Goal: Task Accomplishment & Management: Complete application form

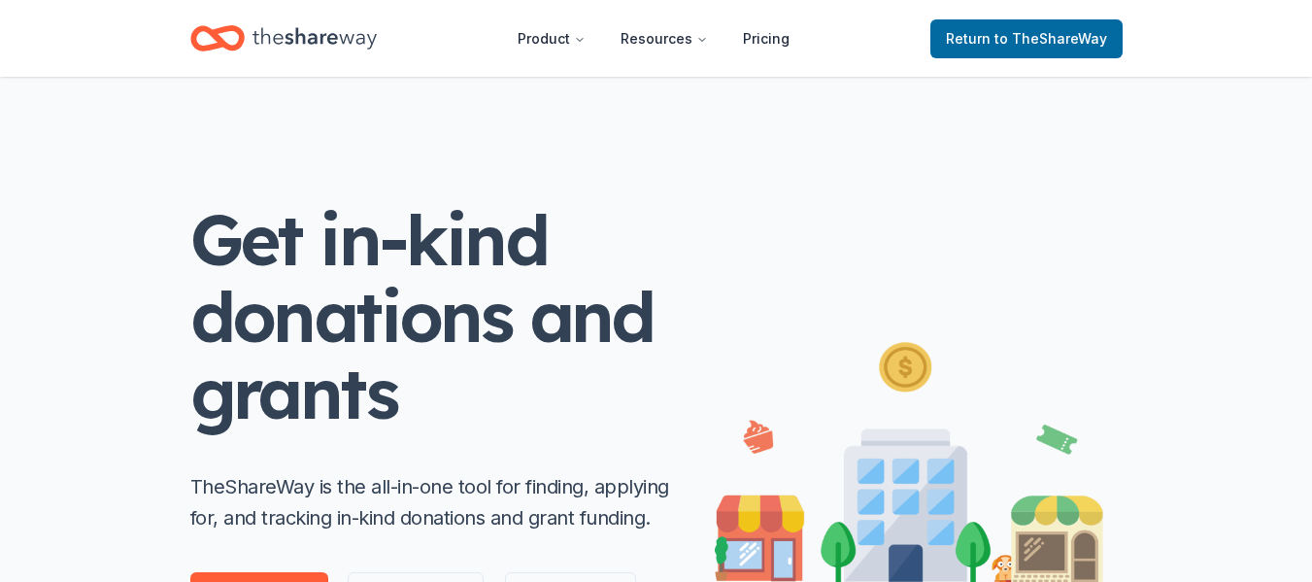
click at [317, 47] on icon "Home" at bounding box center [315, 38] width 124 height 40
click at [986, 41] on span "Return to TheShareWay" at bounding box center [1026, 38] width 161 height 23
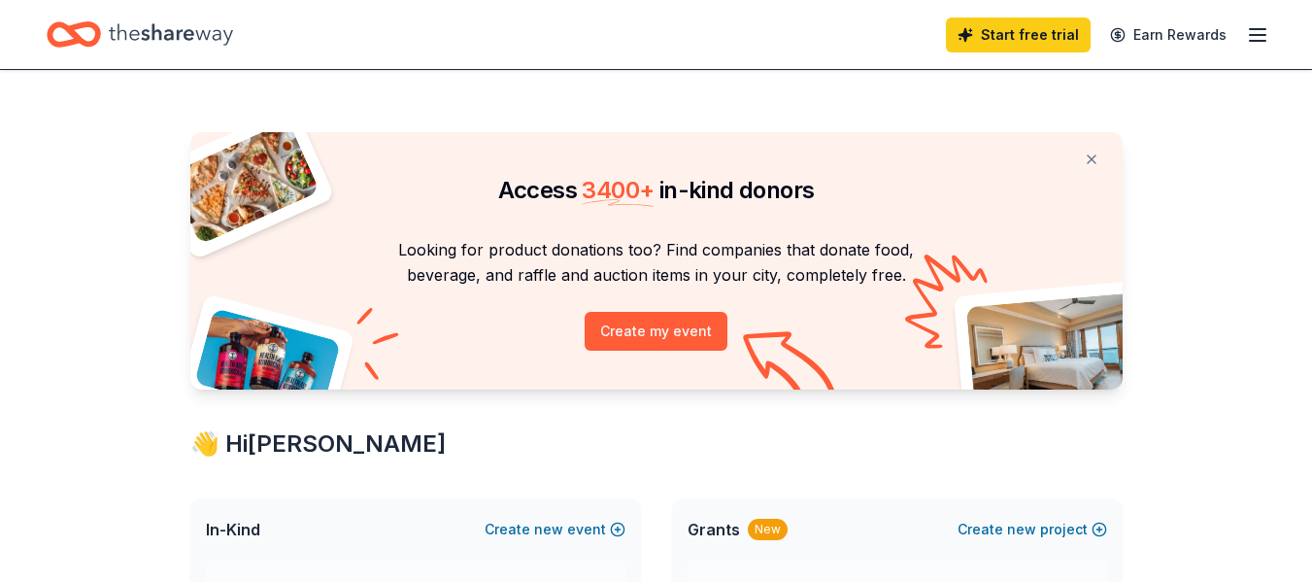
click at [986, 41] on link "Start free trial" at bounding box center [1018, 34] width 145 height 35
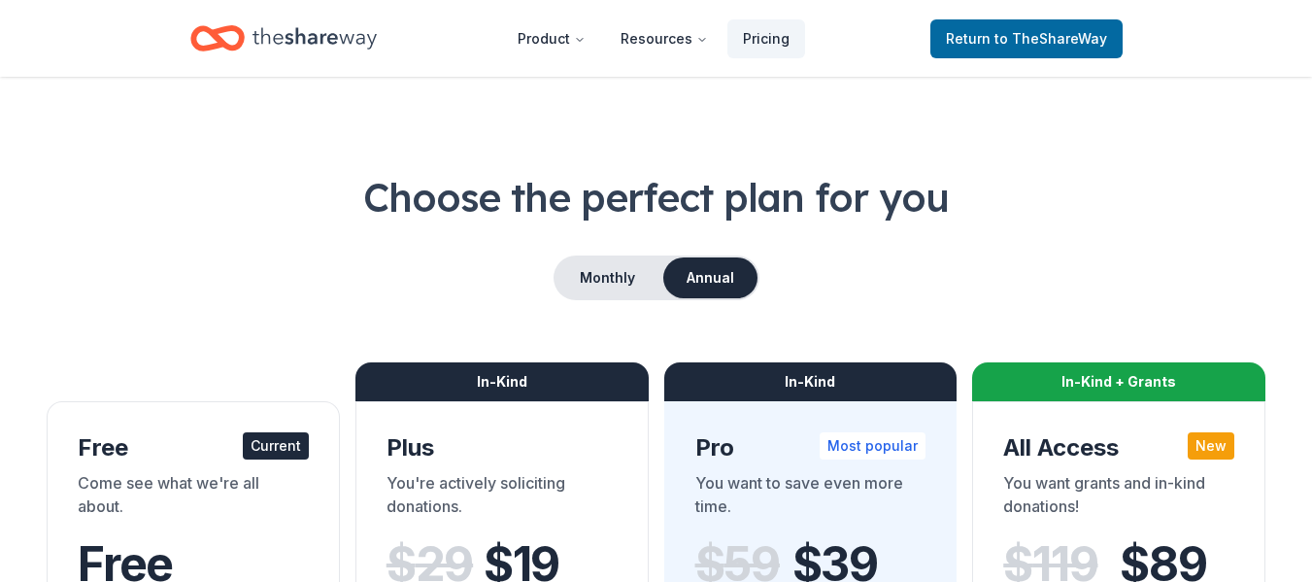
scroll to position [14, 0]
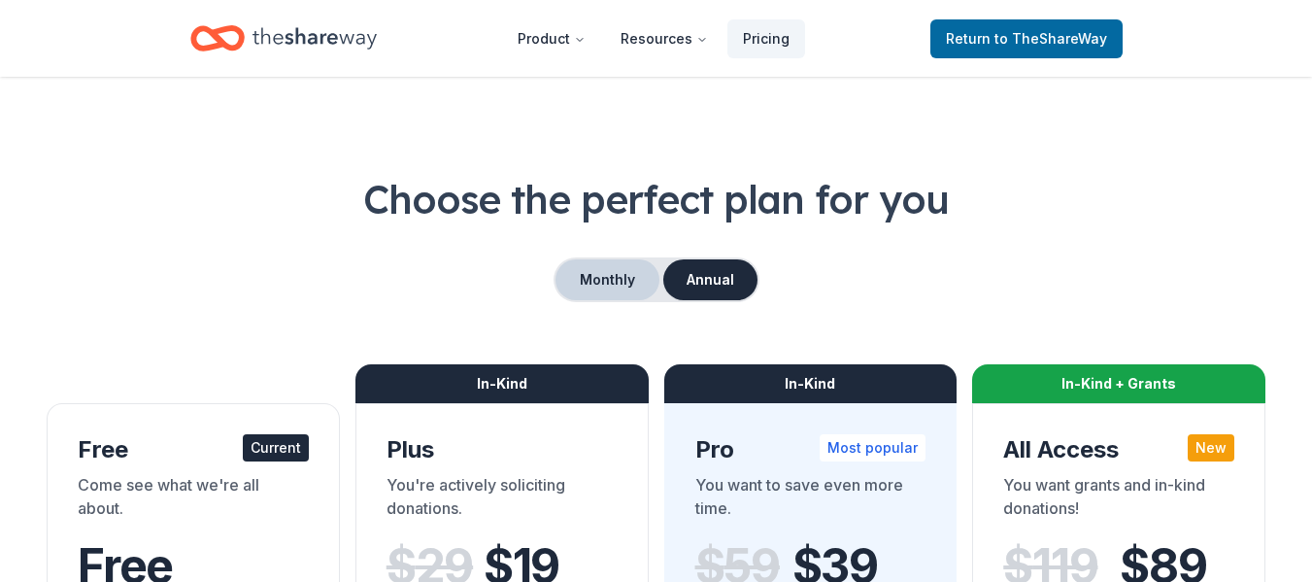
click at [596, 289] on button "Monthly" at bounding box center [608, 279] width 104 height 41
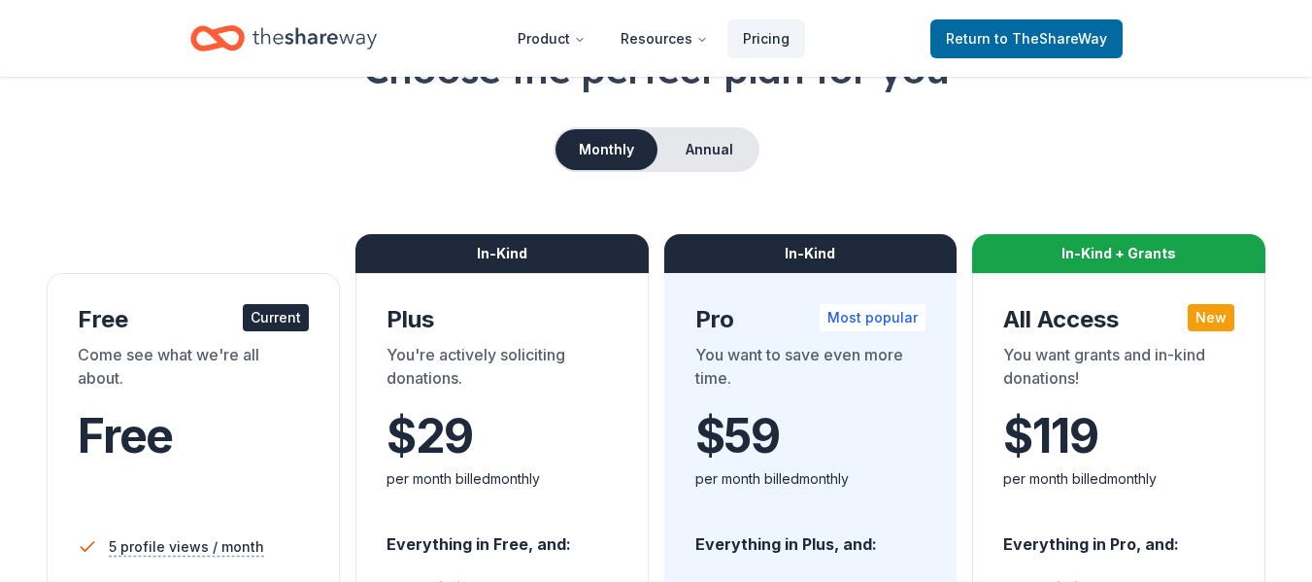
scroll to position [145, 0]
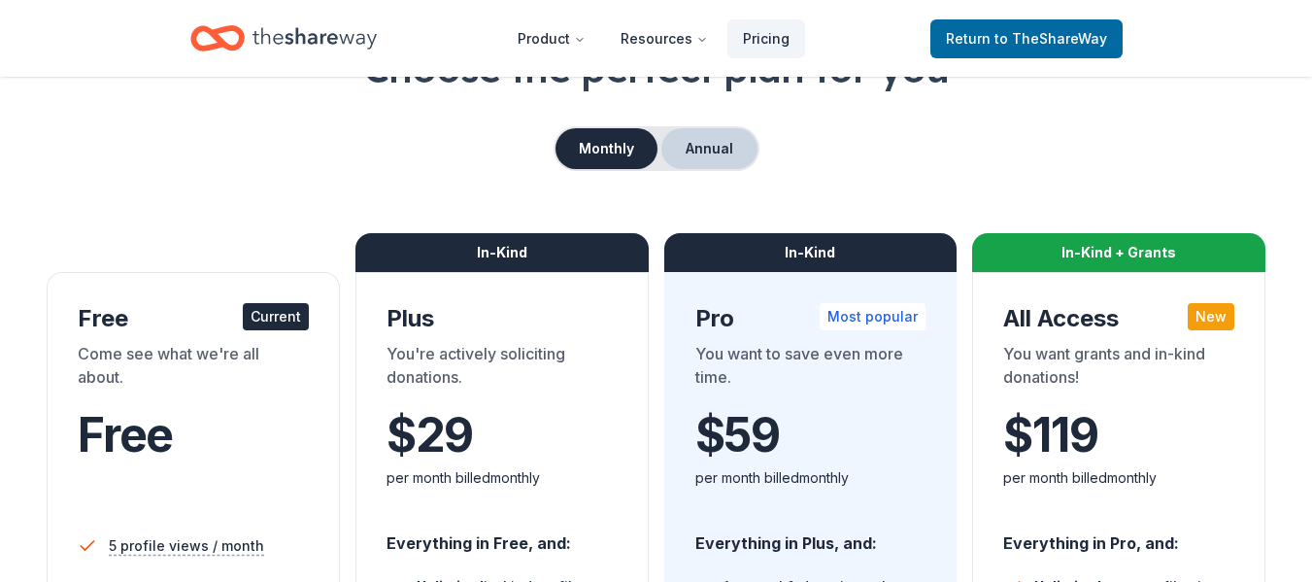
click at [708, 164] on button "Annual" at bounding box center [709, 148] width 96 height 41
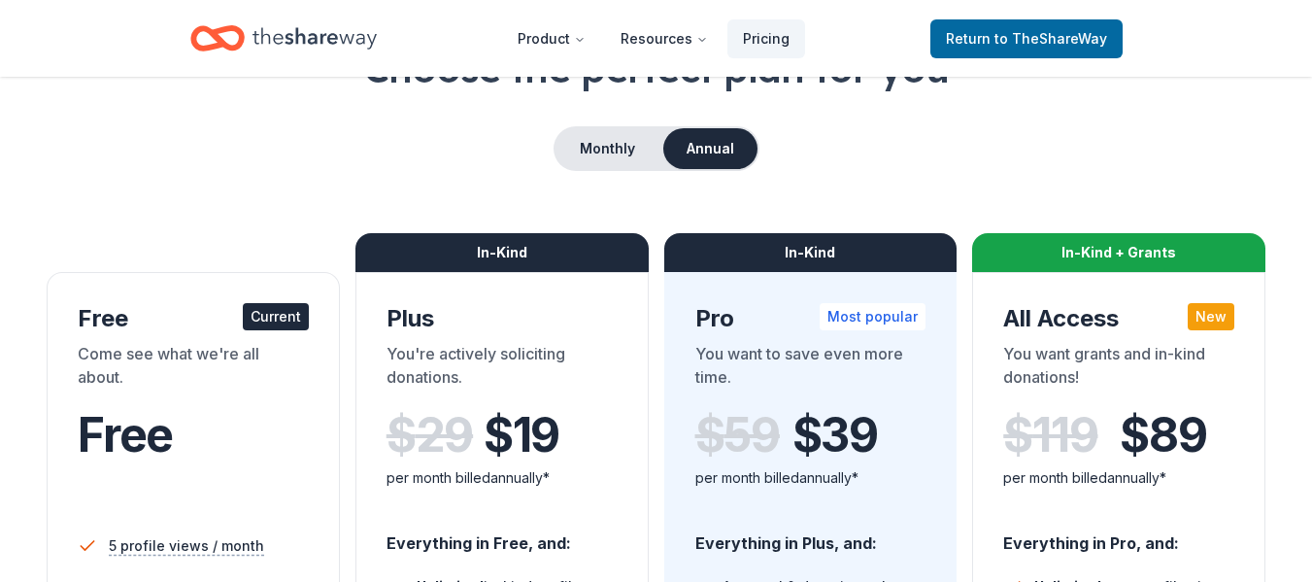
click at [708, 164] on button "Annual" at bounding box center [710, 148] width 94 height 41
click at [590, 118] on div "Choose the perfect plan for you Monthly Annual Free Current Come see what we're…" at bounding box center [656, 555] width 1219 height 1028
click at [612, 146] on button "Monthly" at bounding box center [608, 148] width 104 height 41
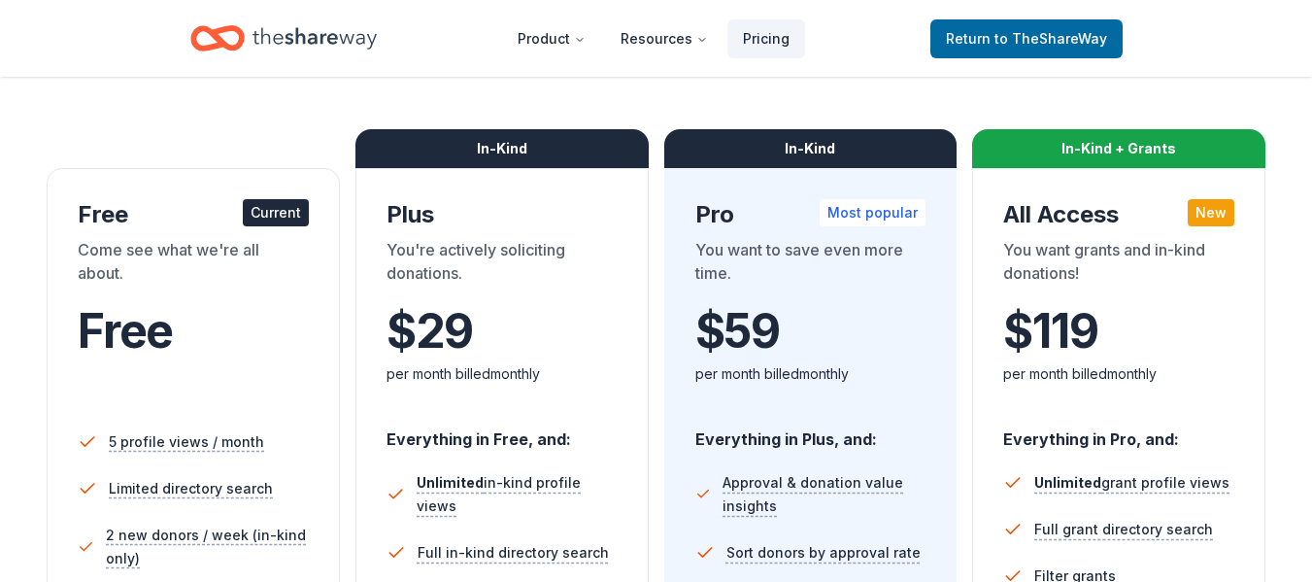
scroll to position [193, 0]
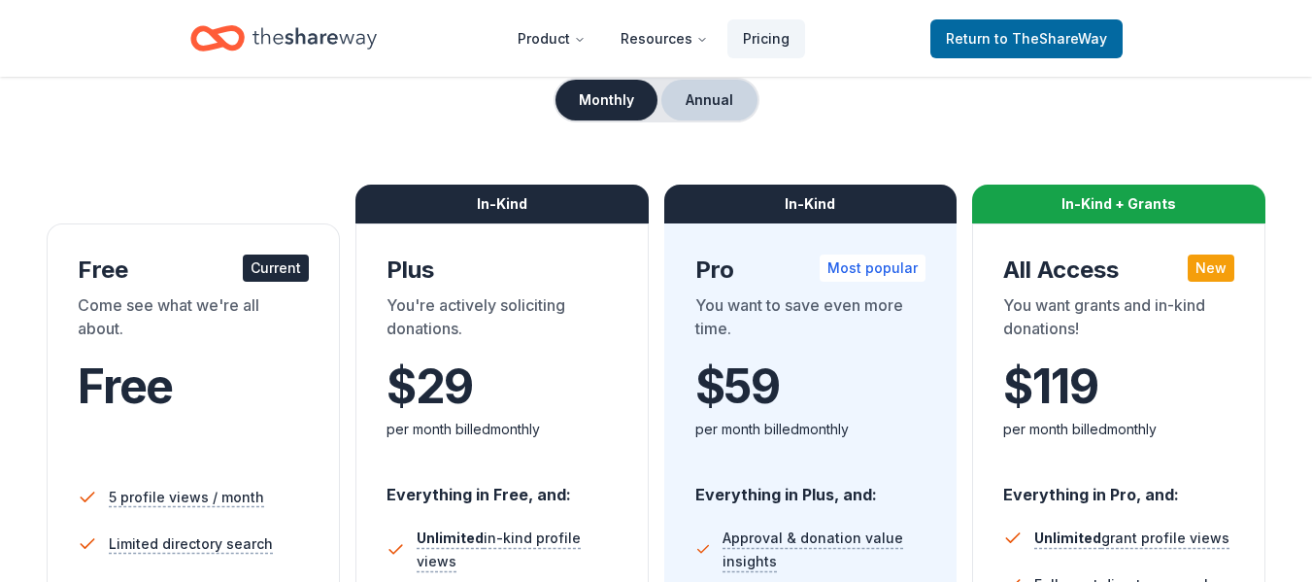
click at [683, 108] on button "Annual" at bounding box center [709, 100] width 96 height 41
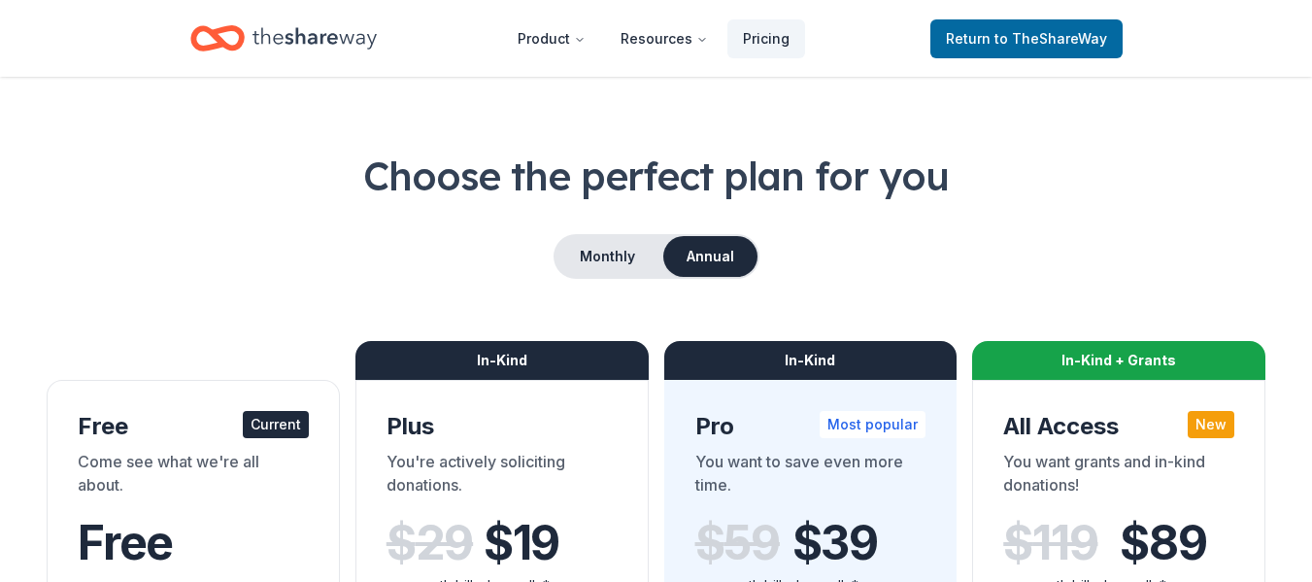
scroll to position [0, 0]
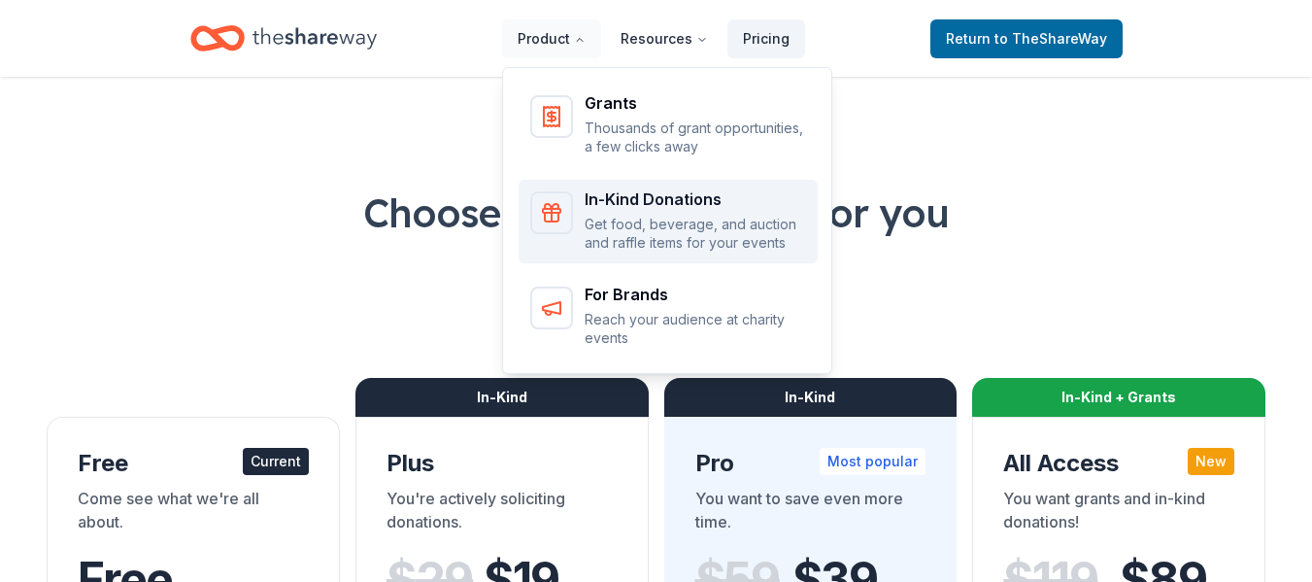
click at [630, 221] on p "Get food, beverage, and auction and raffle items for your events" at bounding box center [695, 234] width 221 height 38
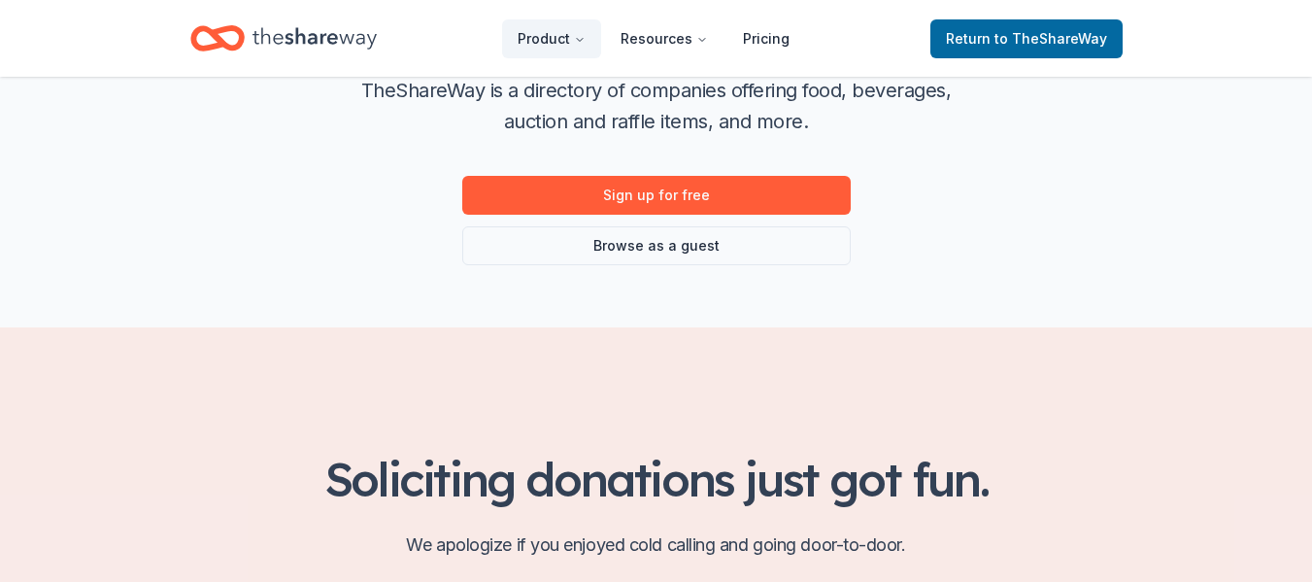
scroll to position [320, 0]
click at [700, 243] on link "Browse as a guest" at bounding box center [656, 244] width 389 height 39
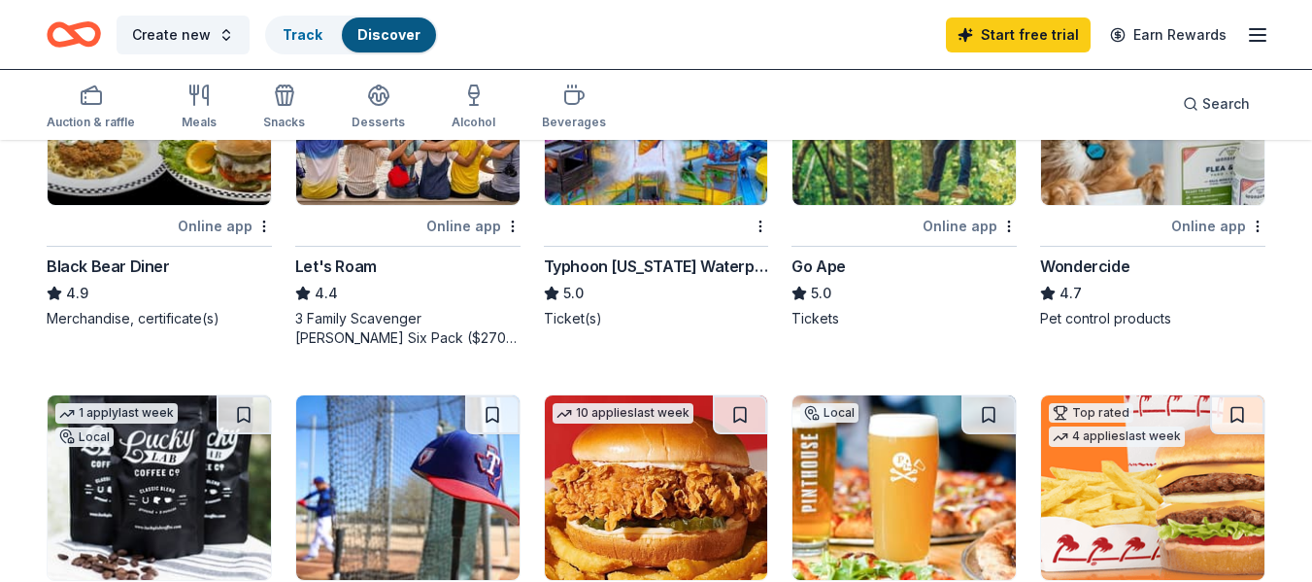
scroll to position [1038, 0]
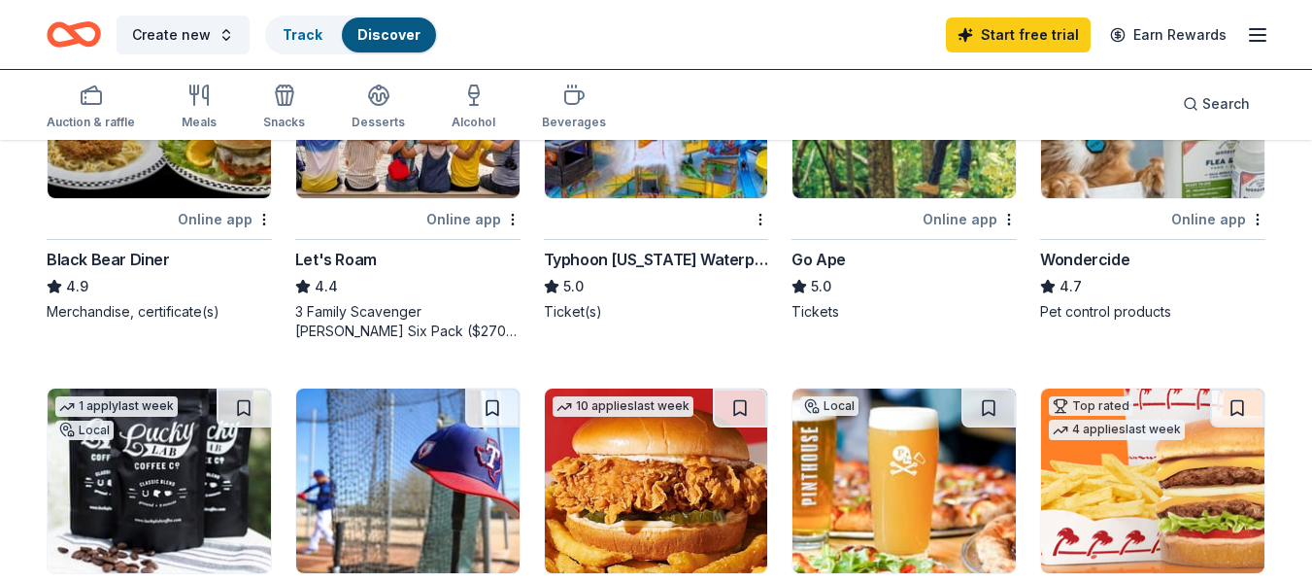
click at [1127, 477] on img at bounding box center [1152, 481] width 223 height 185
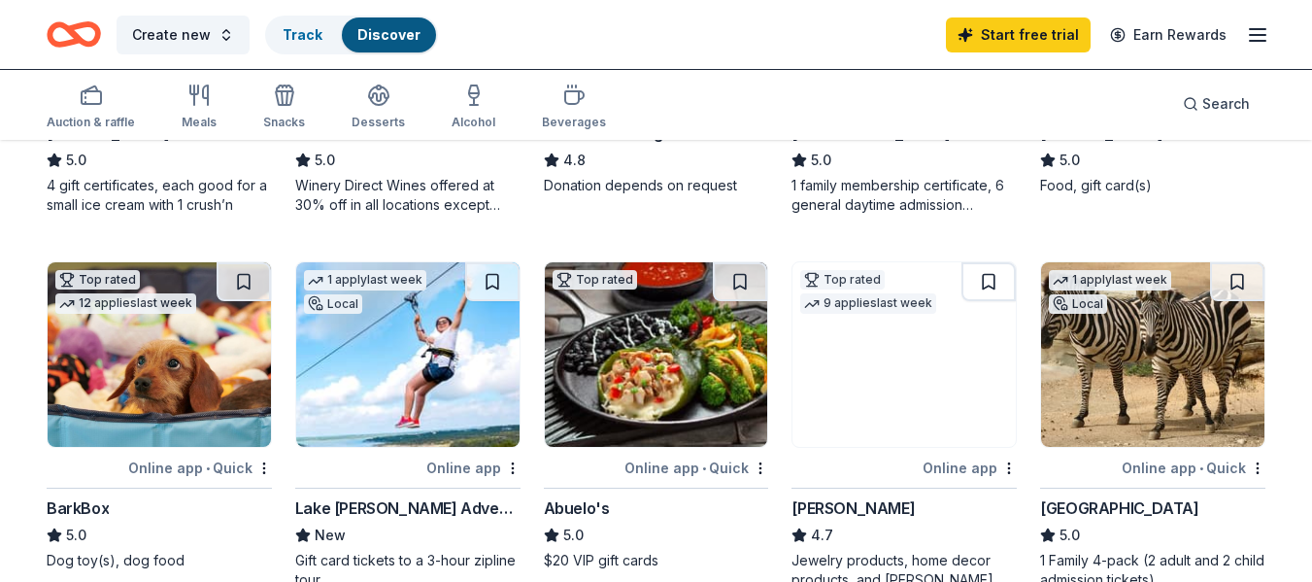
scroll to position [357, 0]
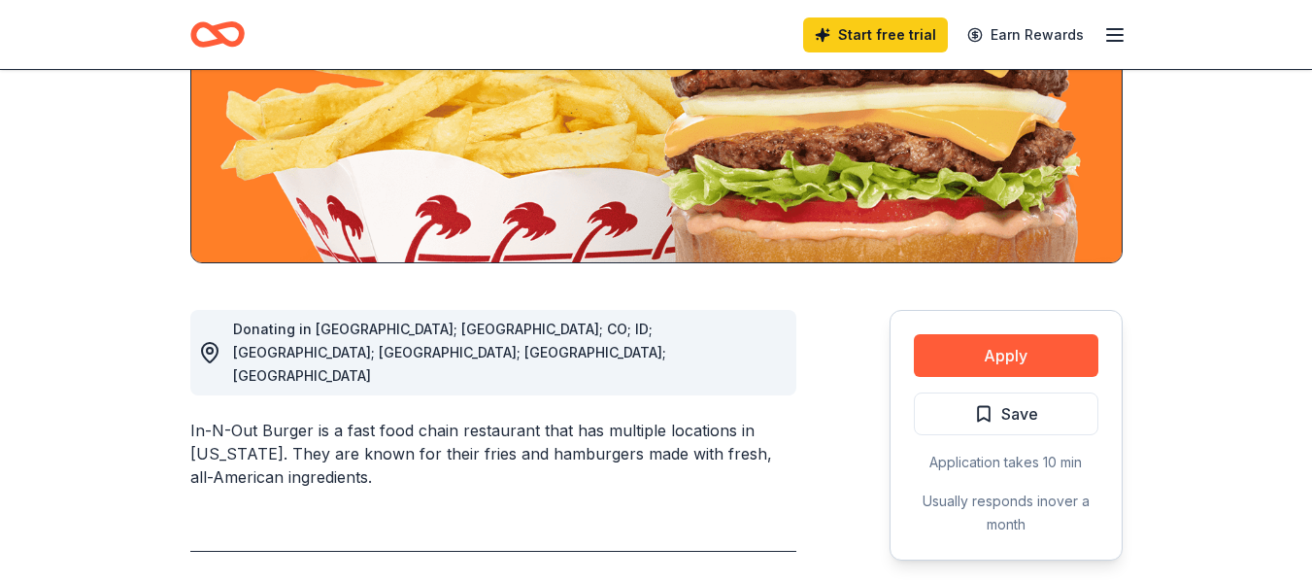
scroll to position [302, 0]
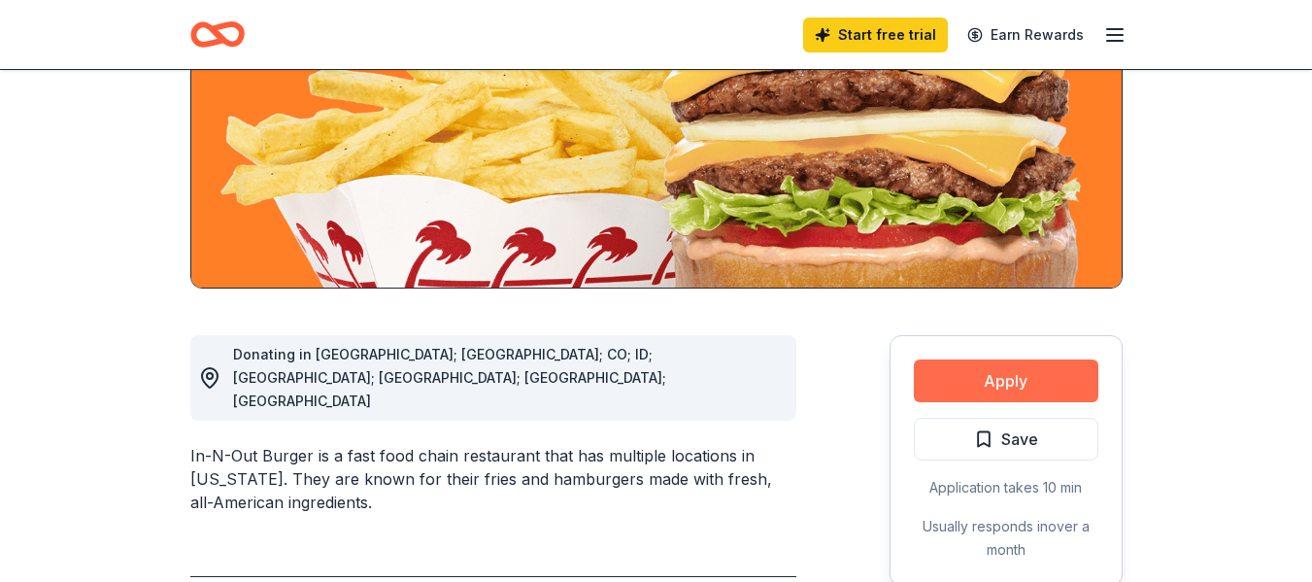
click at [959, 374] on button "Apply" at bounding box center [1006, 380] width 185 height 43
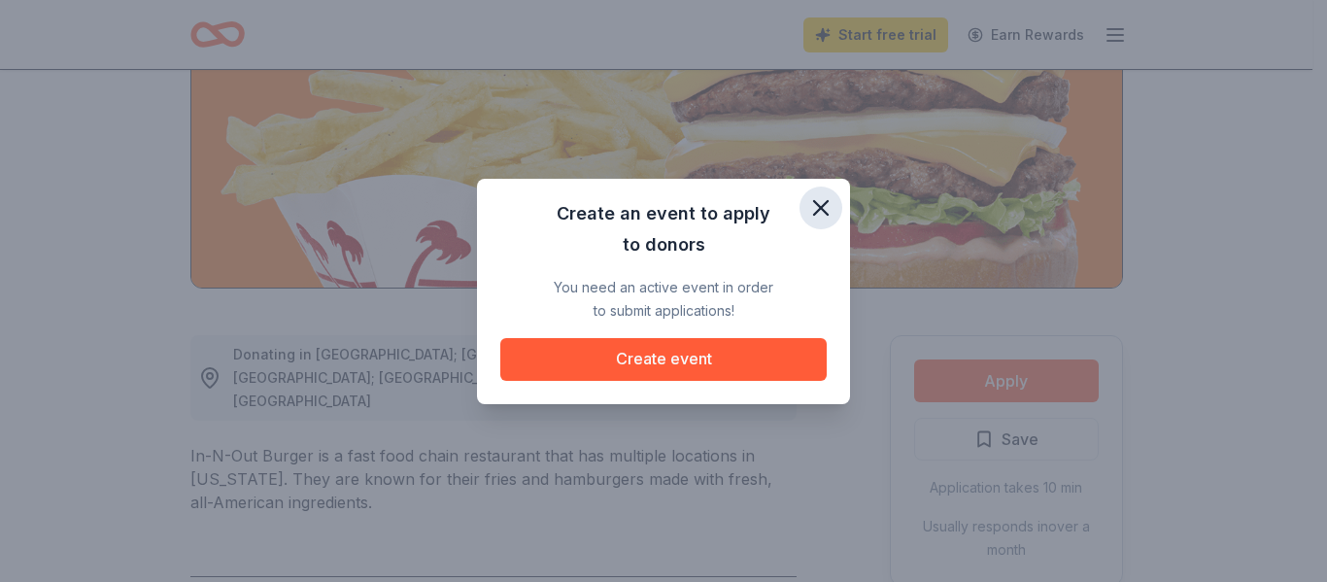
click at [809, 207] on icon "button" at bounding box center [820, 207] width 27 height 27
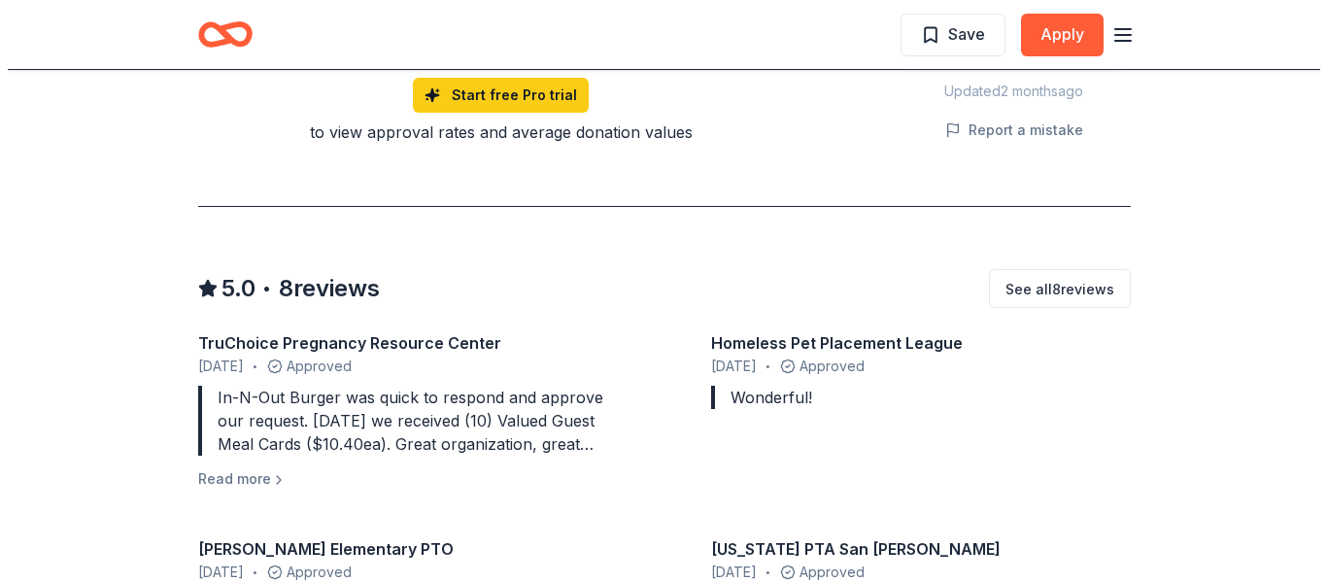
scroll to position [1719, 0]
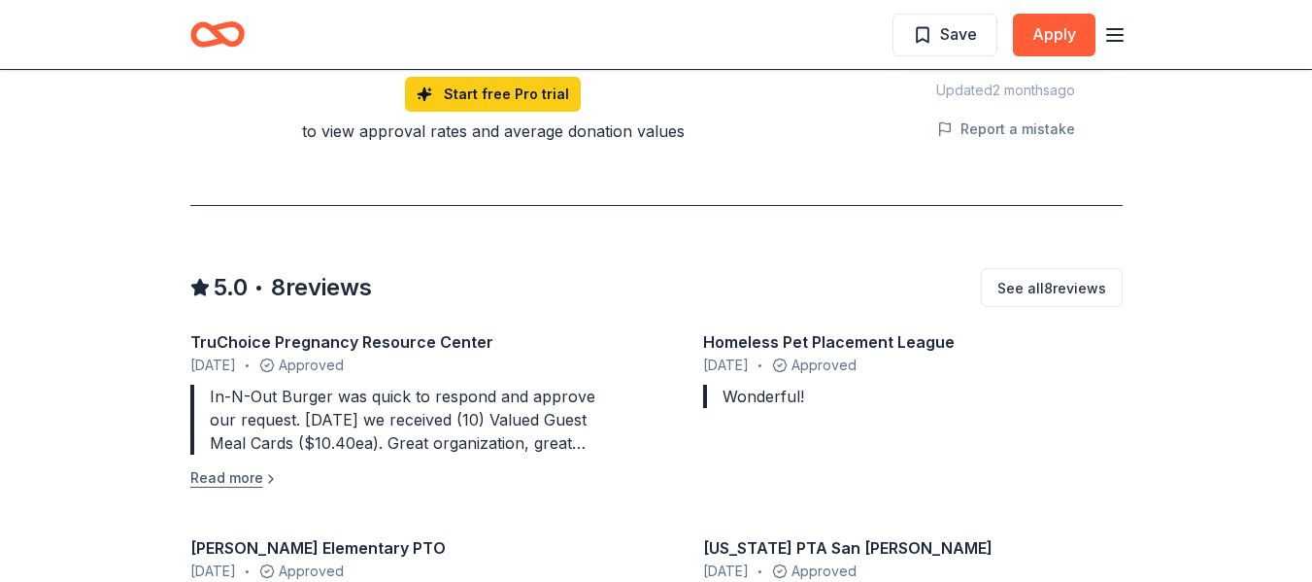
click at [245, 466] on button "Read more" at bounding box center [234, 477] width 88 height 23
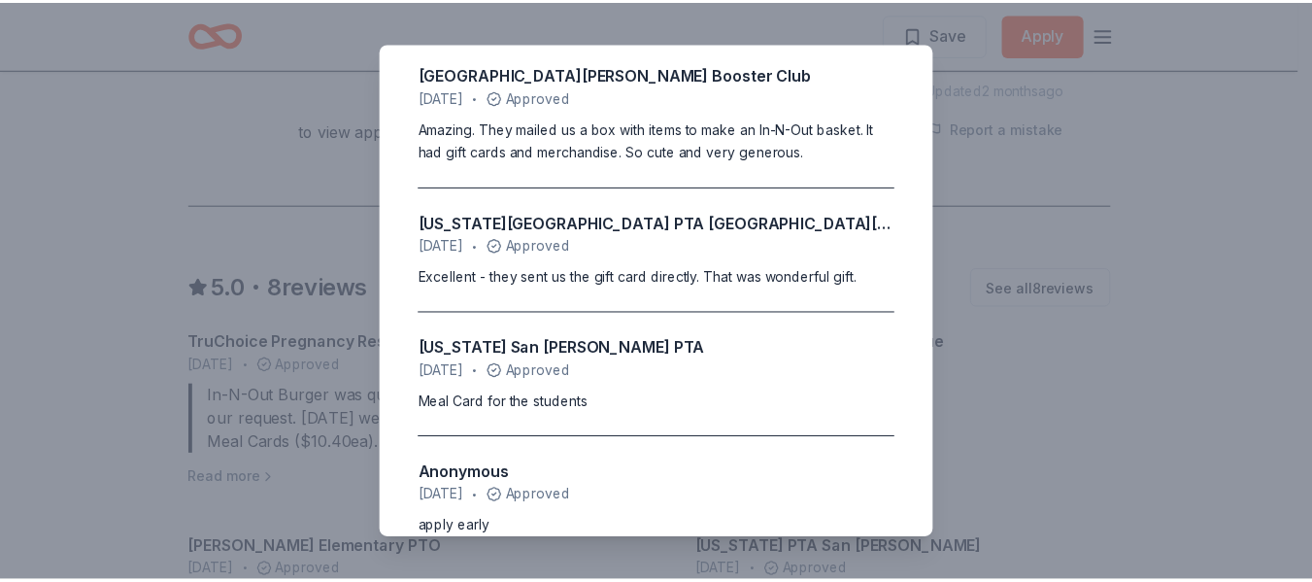
scroll to position [692, 0]
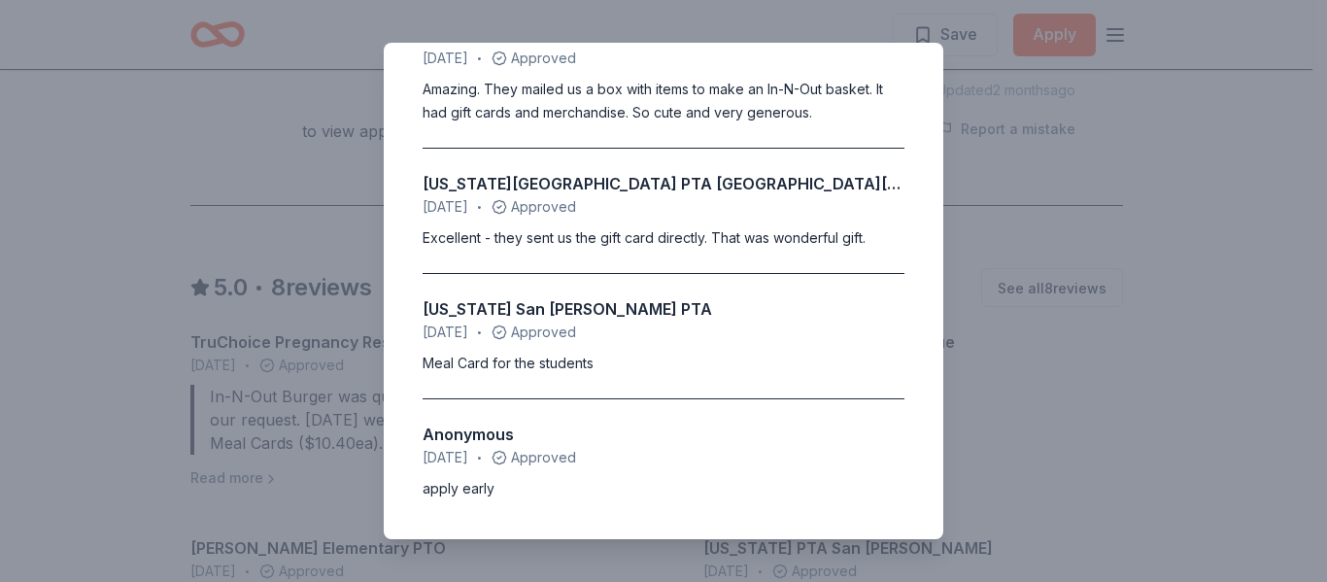
click at [1062, 128] on div "5.0 • 8 reviews TruChoice Pregnancy Resource Center March 2025 • Approved In-N-…" at bounding box center [663, 291] width 1327 height 582
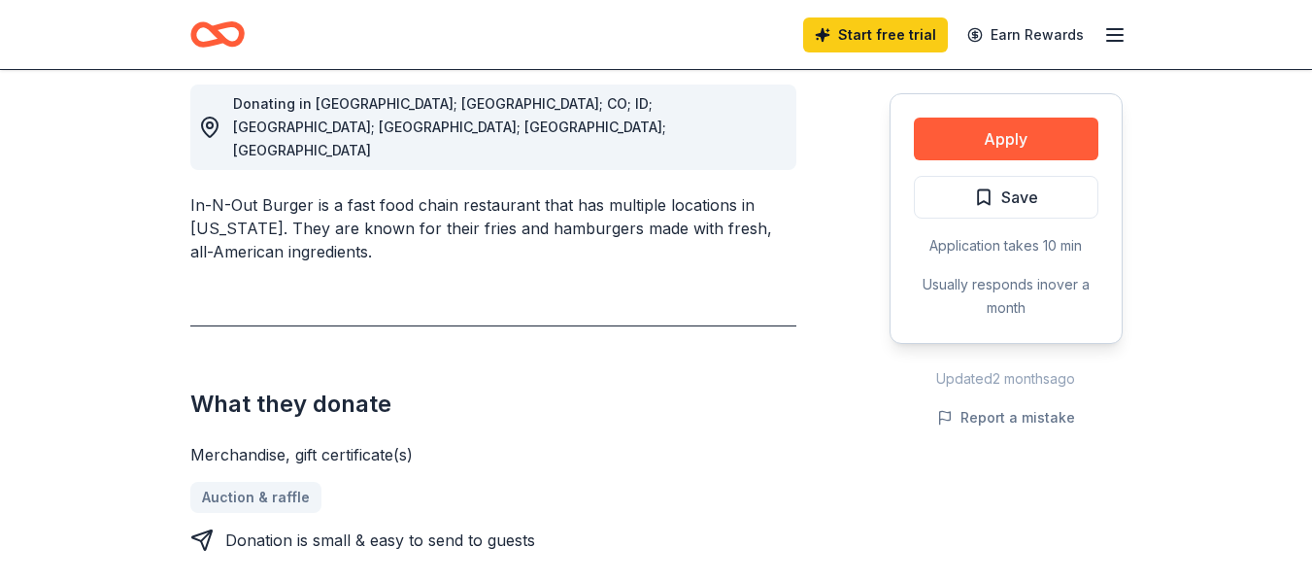
scroll to position [0, 0]
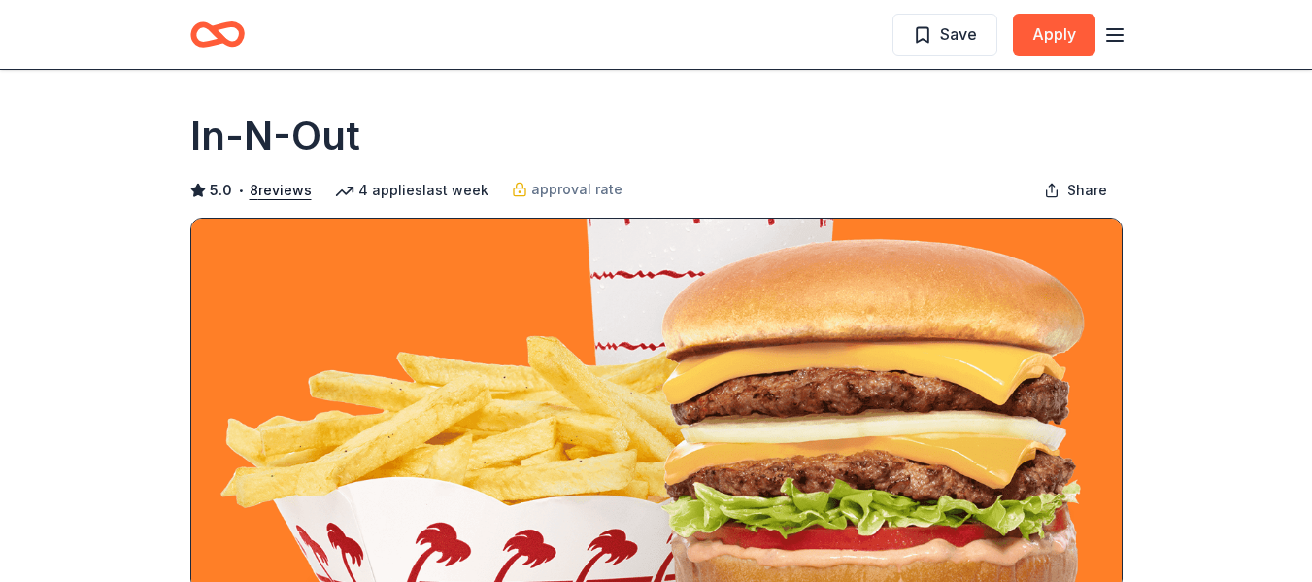
click at [224, 24] on icon "Home" at bounding box center [226, 33] width 30 height 19
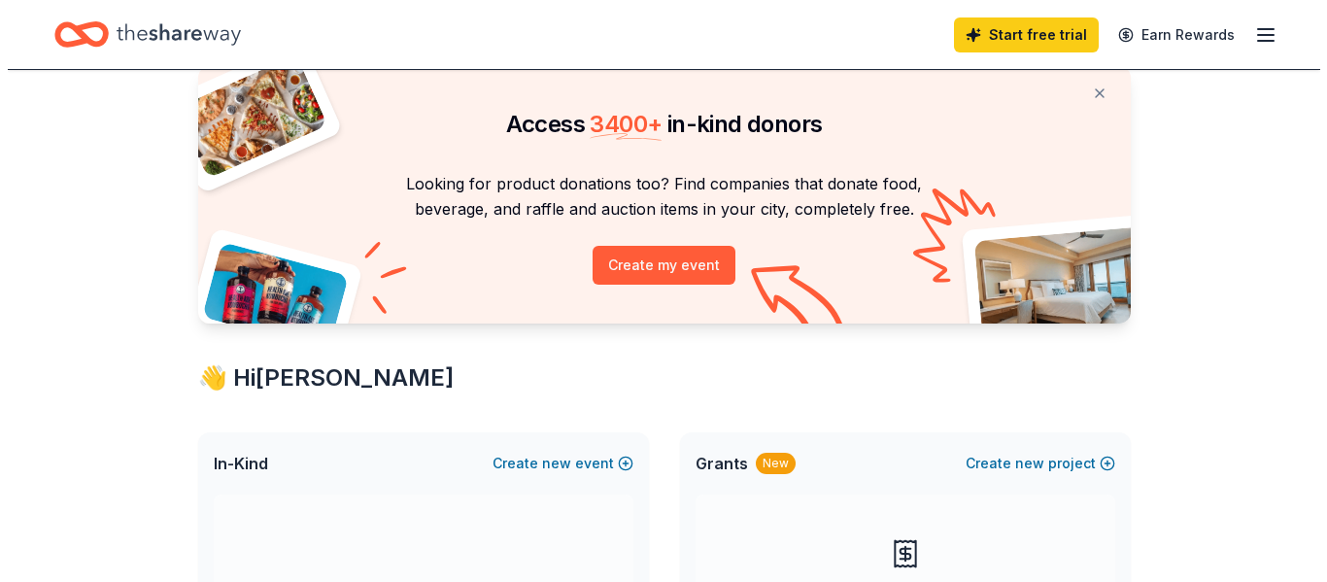
scroll to position [65, 0]
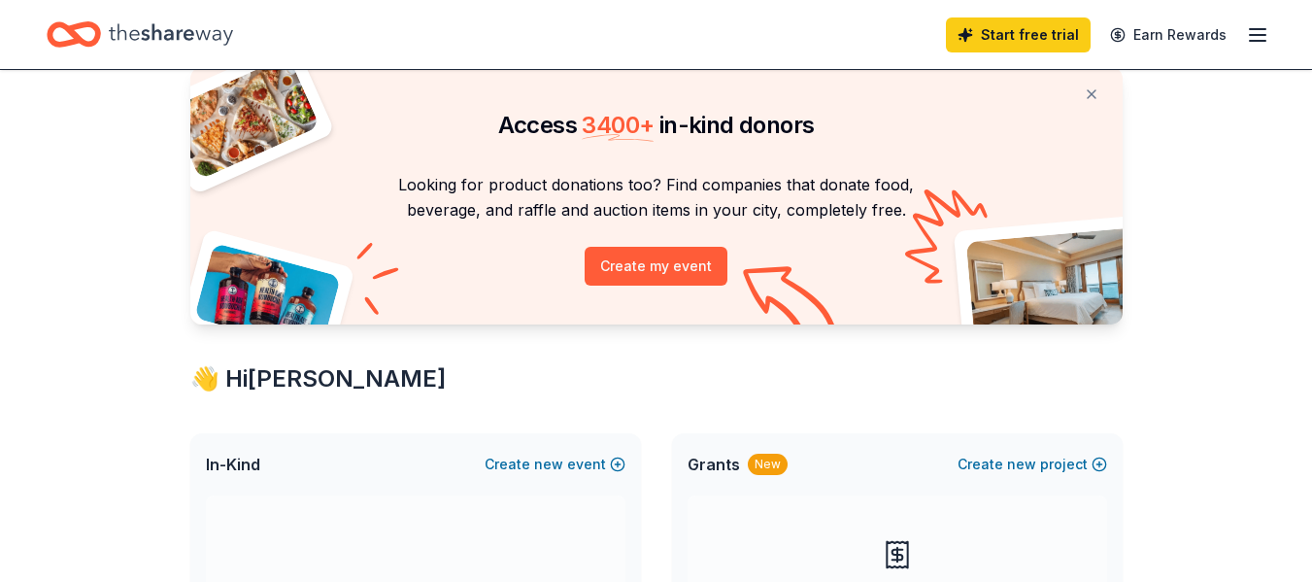
click at [1264, 45] on icon "button" at bounding box center [1257, 34] width 23 height 23
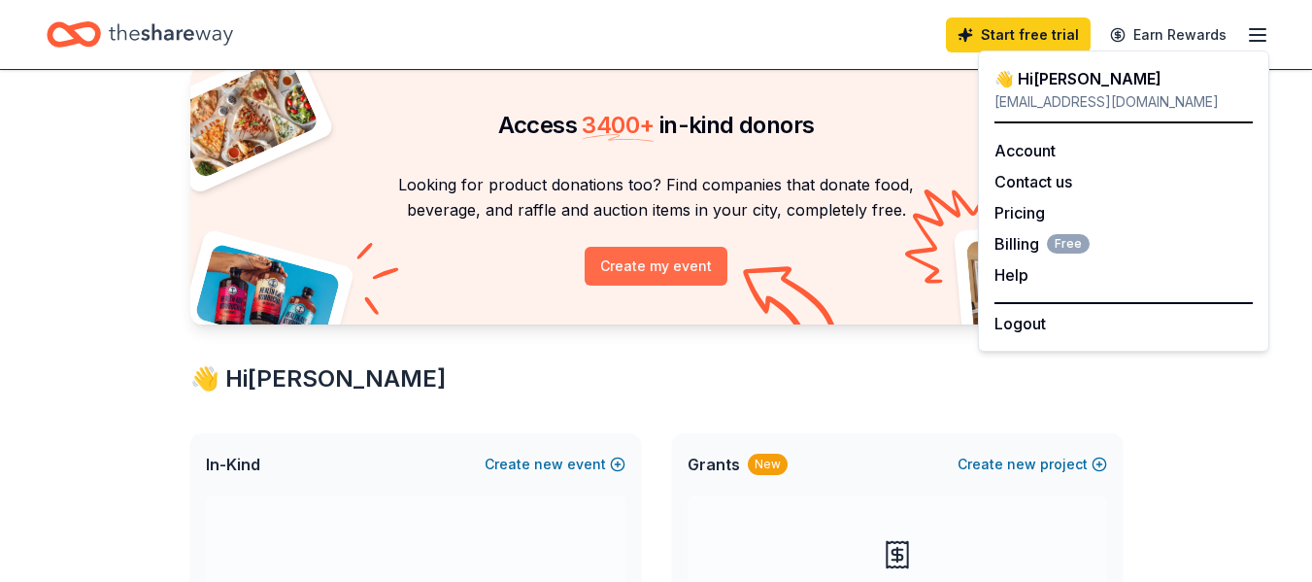
click at [656, 269] on button "Create my event" at bounding box center [656, 266] width 143 height 39
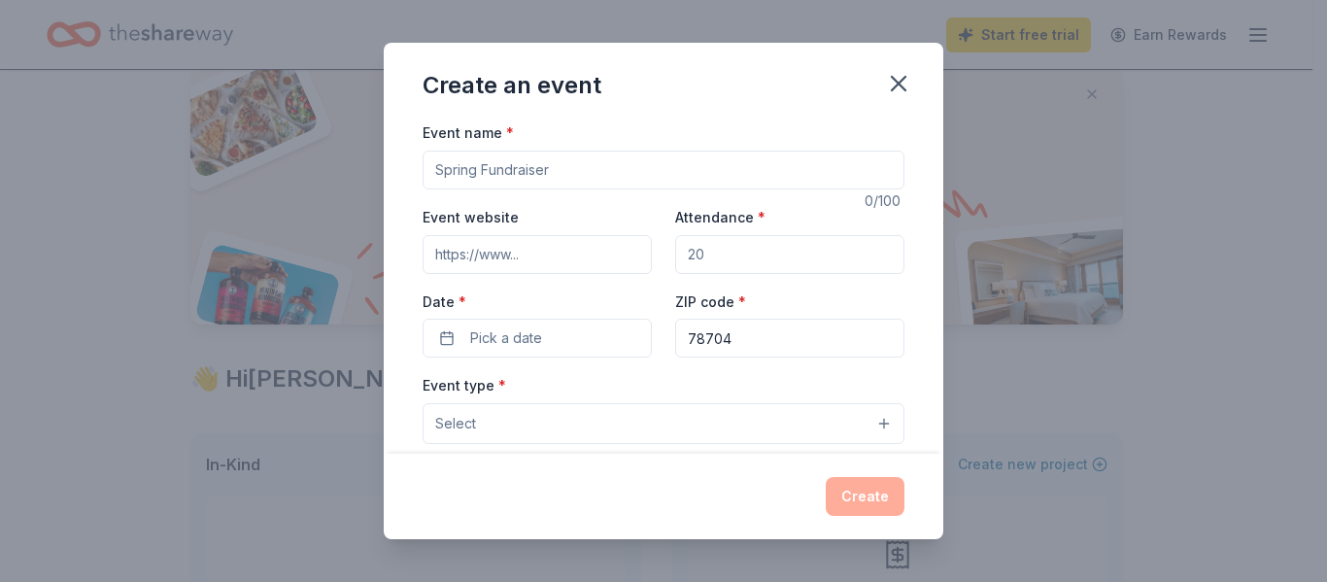
click at [555, 173] on input "Event name *" at bounding box center [664, 170] width 482 height 39
type input "S"
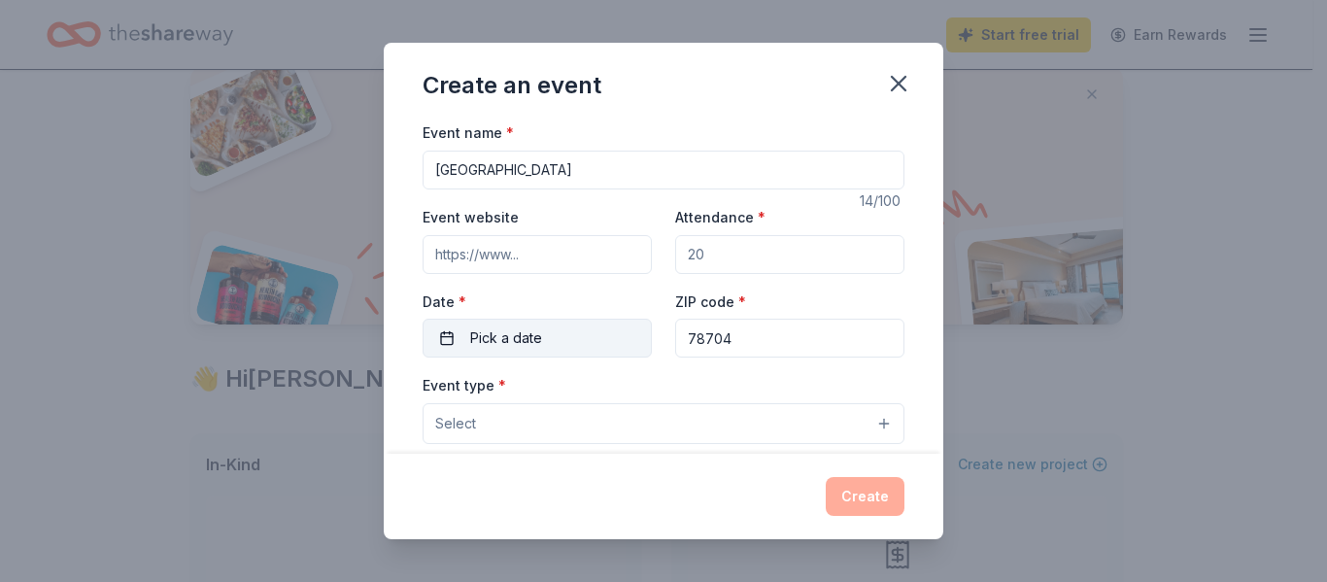
type input "Trinity Ranch"
click at [583, 353] on button "Pick a date" at bounding box center [537, 338] width 229 height 39
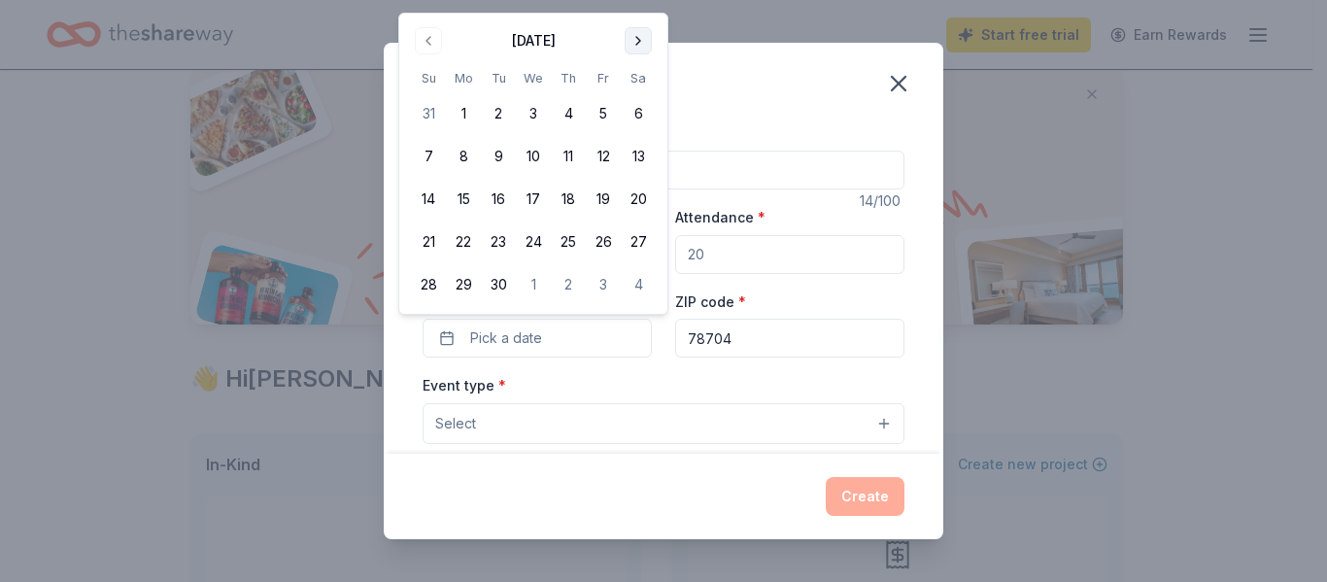
click at [649, 47] on button "Go to next month" at bounding box center [638, 40] width 27 height 27
click at [608, 194] on button "17" at bounding box center [603, 199] width 35 height 35
click at [766, 344] on input "78704" at bounding box center [789, 338] width 229 height 39
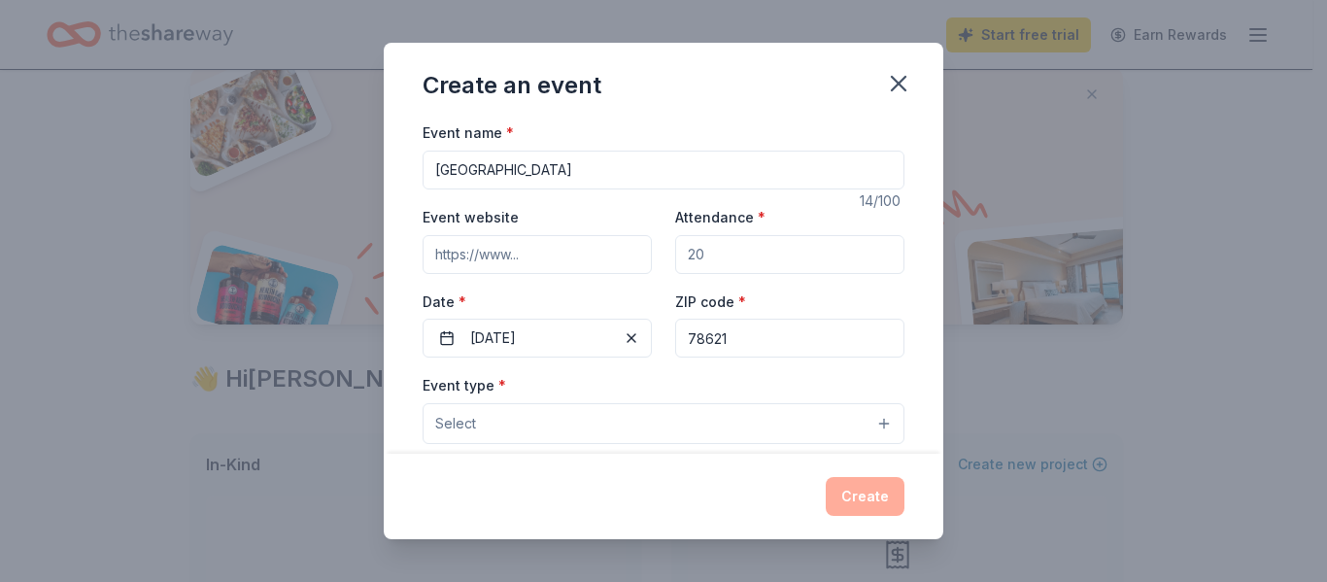
type input "78621"
click at [624, 406] on button "Select" at bounding box center [664, 423] width 482 height 41
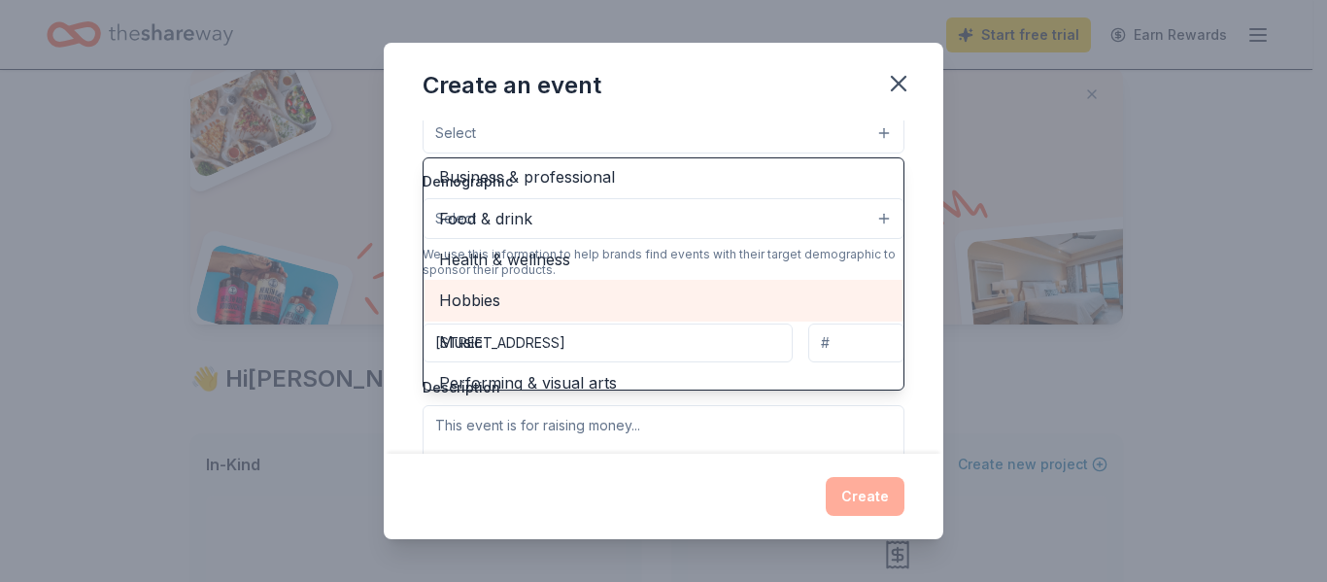
scroll to position [47, 0]
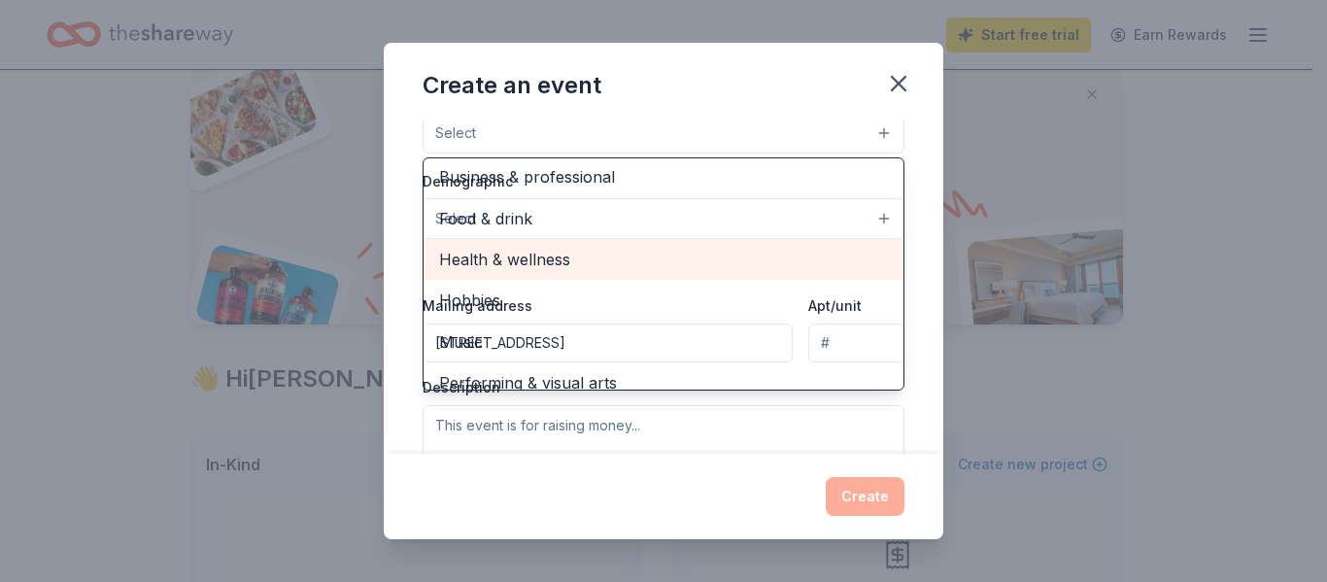
click at [583, 265] on span "Health & wellness" at bounding box center [663, 259] width 449 height 25
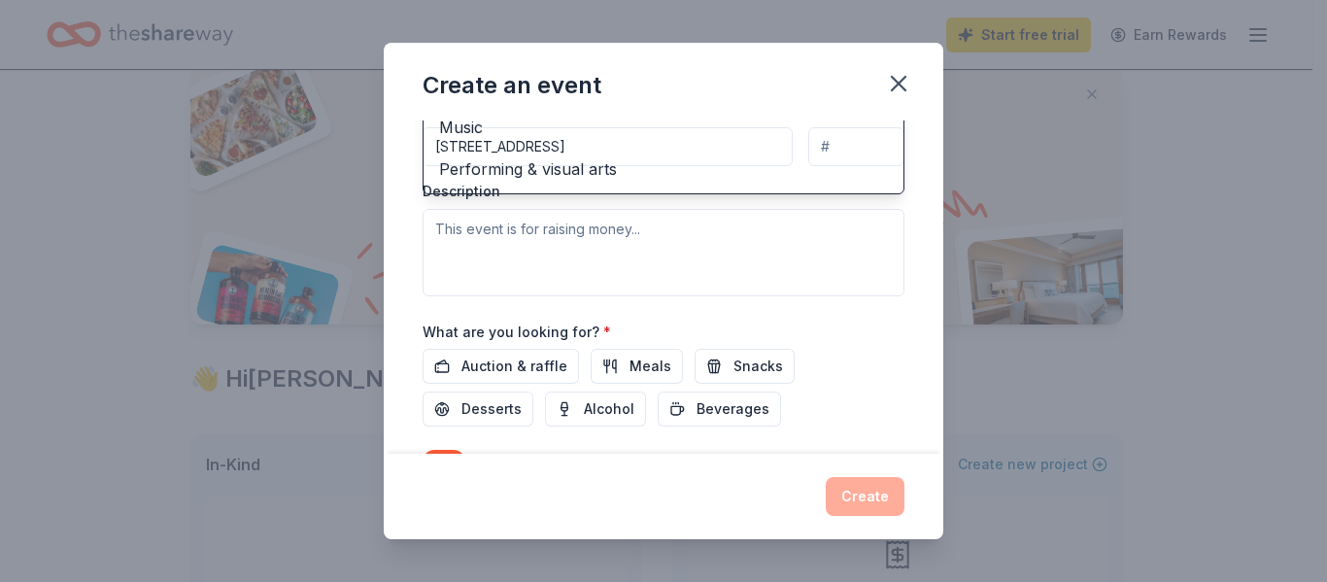
scroll to position [487, 0]
click at [633, 364] on div "Event name * Trinity Ranch 14 /100 Event website Attendance * Date * 10/17/2025…" at bounding box center [664, 83] width 482 height 899
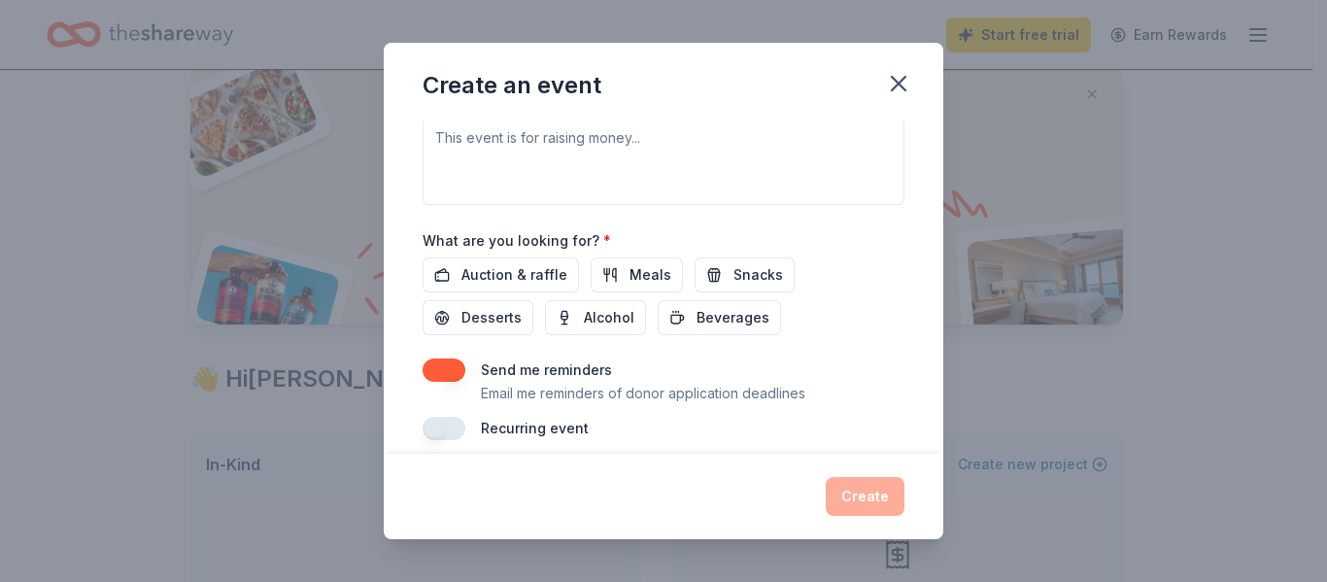
scroll to position [597, 0]
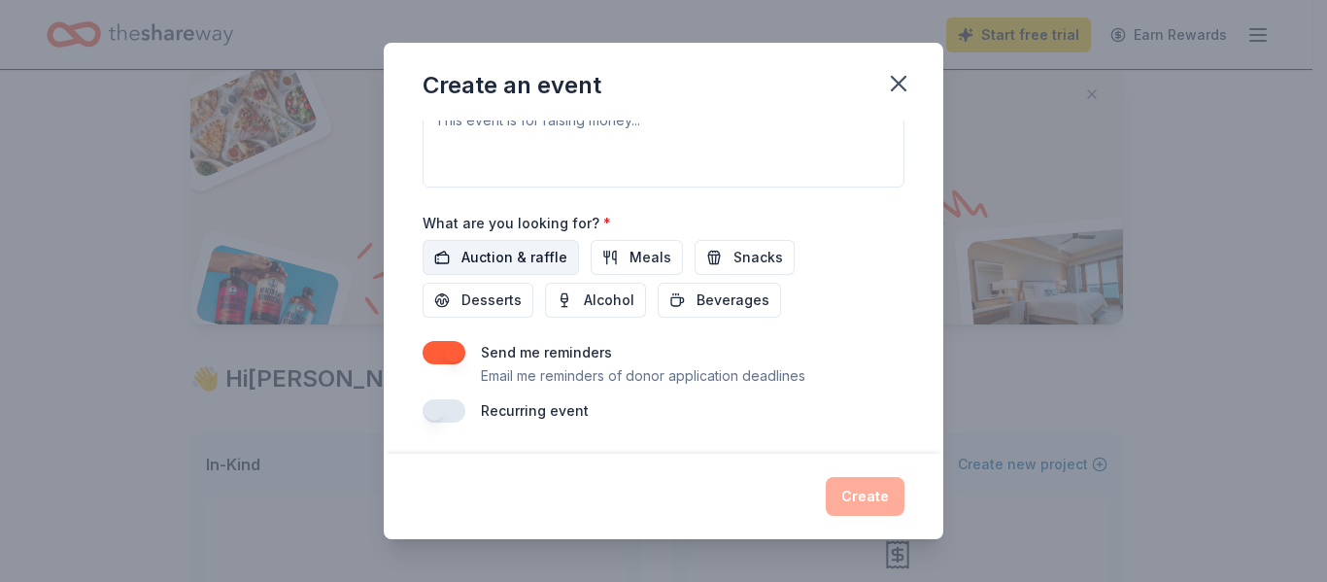
click at [518, 260] on span "Auction & raffle" at bounding box center [514, 257] width 106 height 23
click at [610, 256] on button "Meals" at bounding box center [637, 257] width 92 height 35
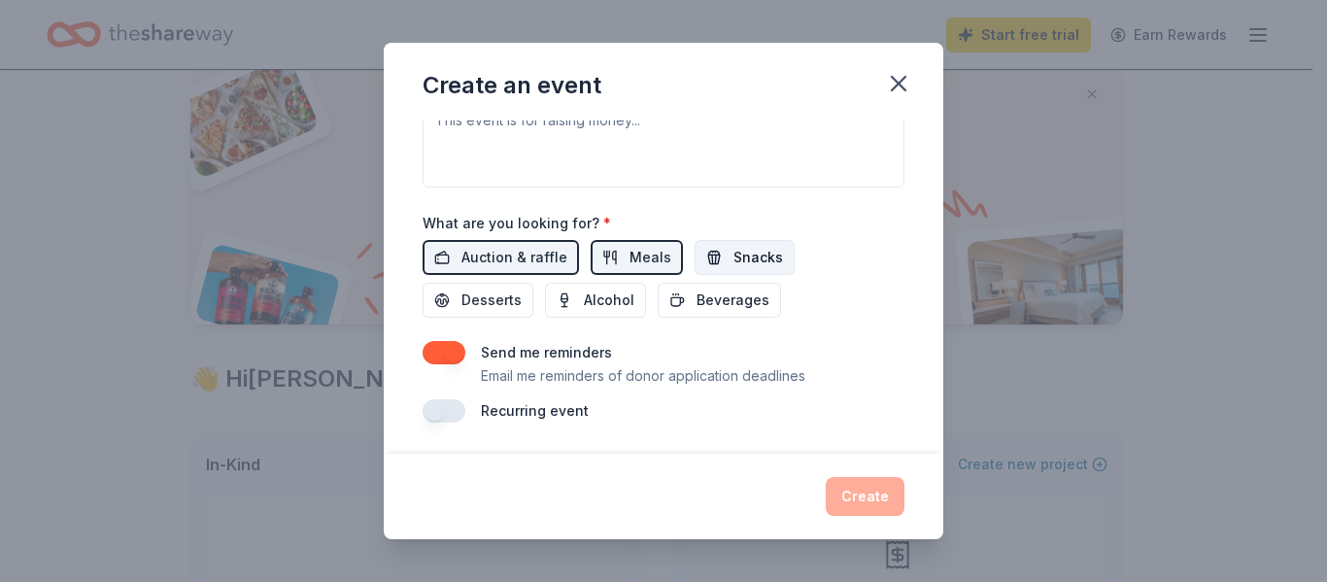
click at [722, 248] on button "Snacks" at bounding box center [745, 257] width 100 height 35
click at [689, 306] on button "Beverages" at bounding box center [719, 300] width 123 height 35
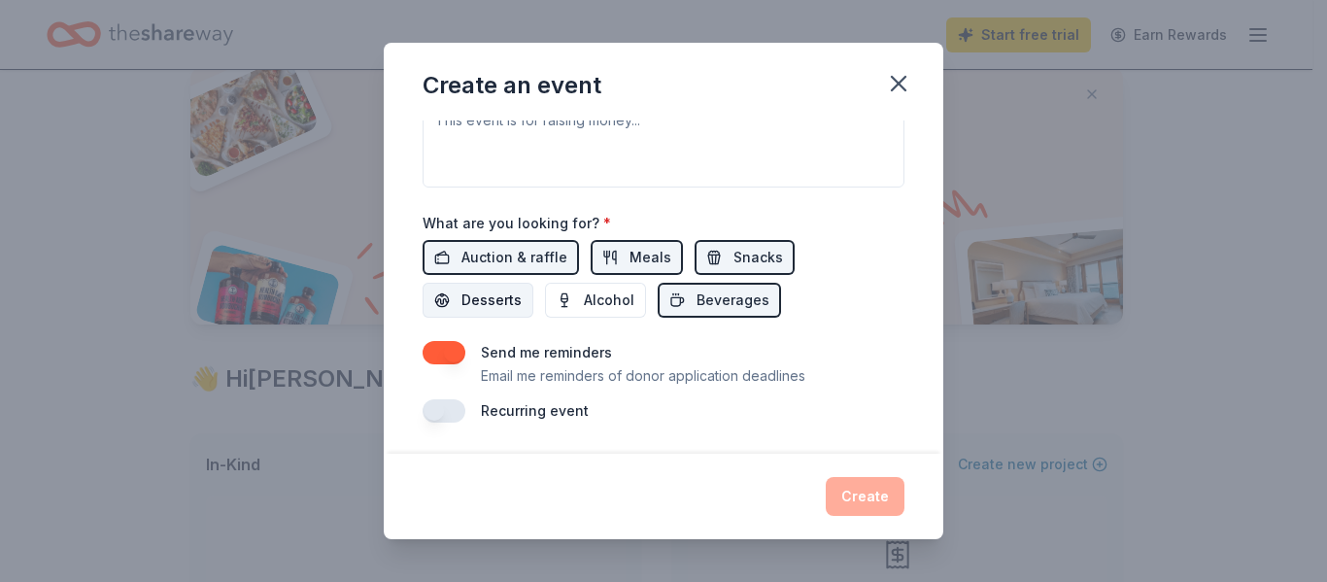
click at [470, 318] on button "Desserts" at bounding box center [478, 300] width 111 height 35
click at [450, 409] on button "button" at bounding box center [444, 410] width 43 height 23
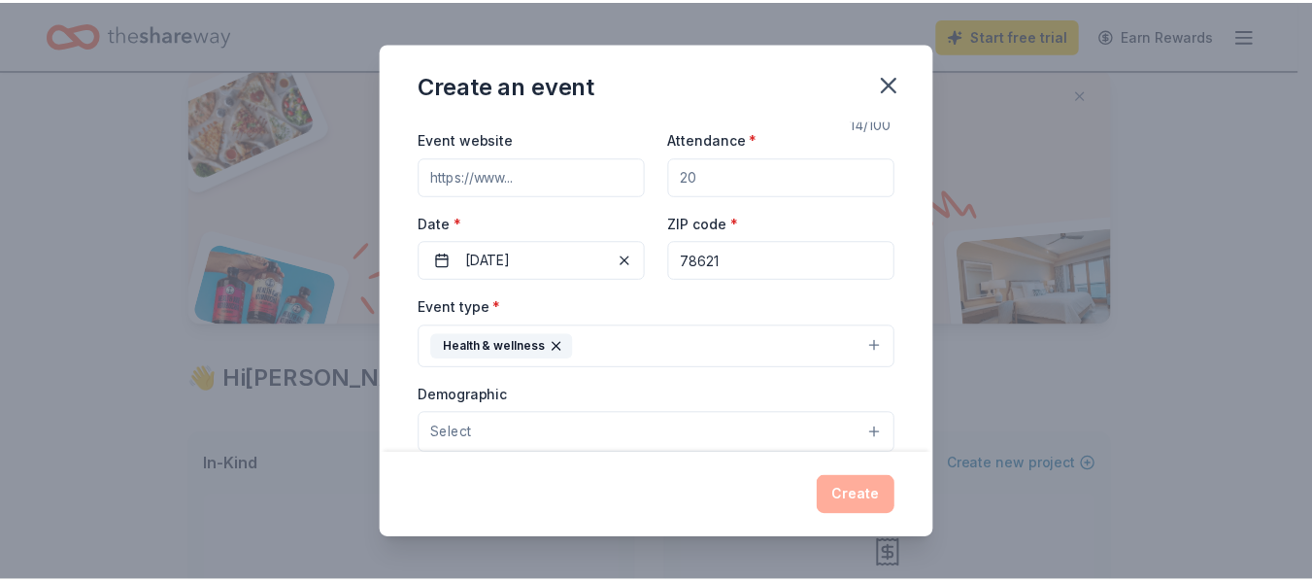
scroll to position [77, 0]
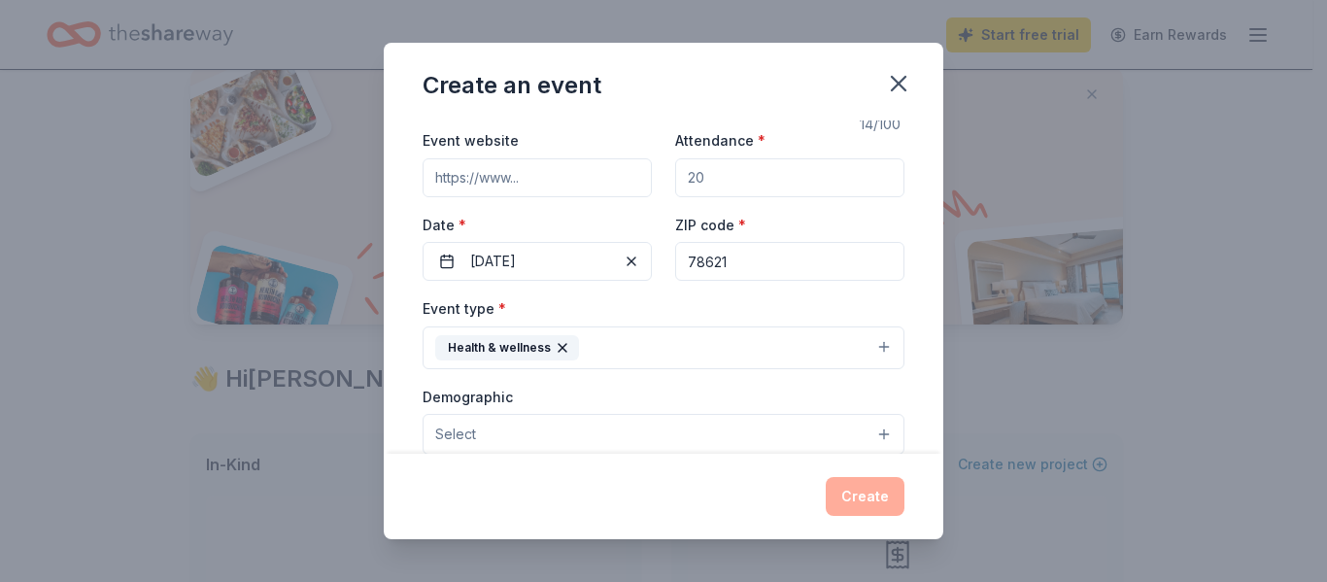
click at [713, 178] on input "Attendance *" at bounding box center [789, 177] width 229 height 39
type input "1"
type input "80"
click at [878, 486] on button "Create" at bounding box center [865, 496] width 79 height 39
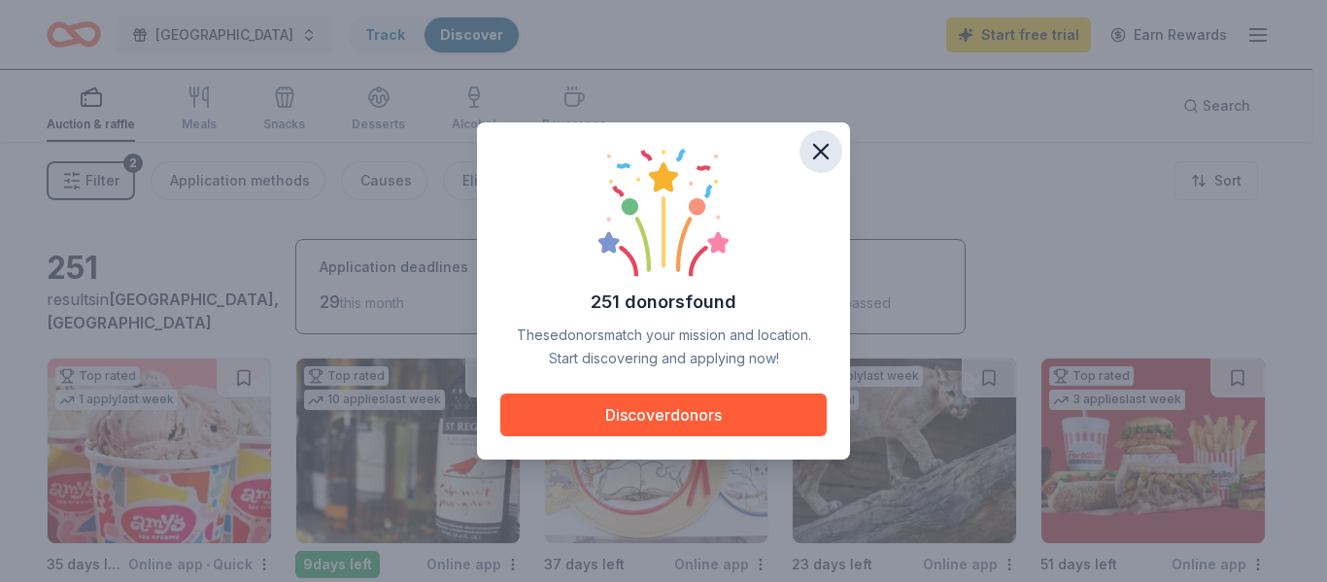
click at [828, 160] on icon "button" at bounding box center [820, 151] width 27 height 27
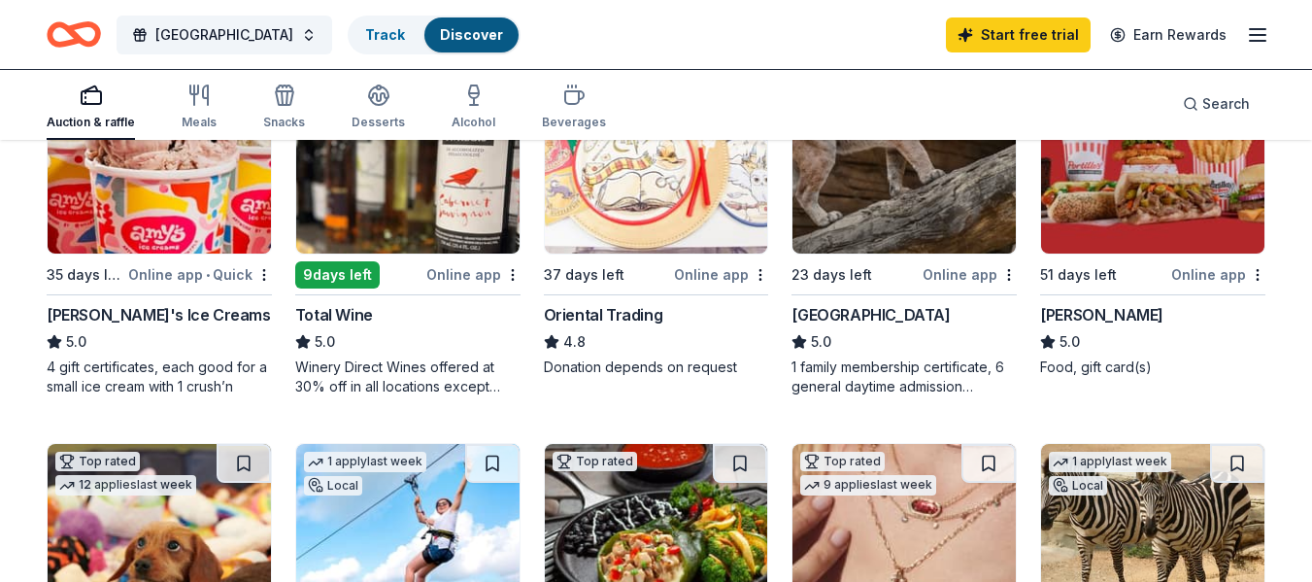
scroll to position [252, 0]
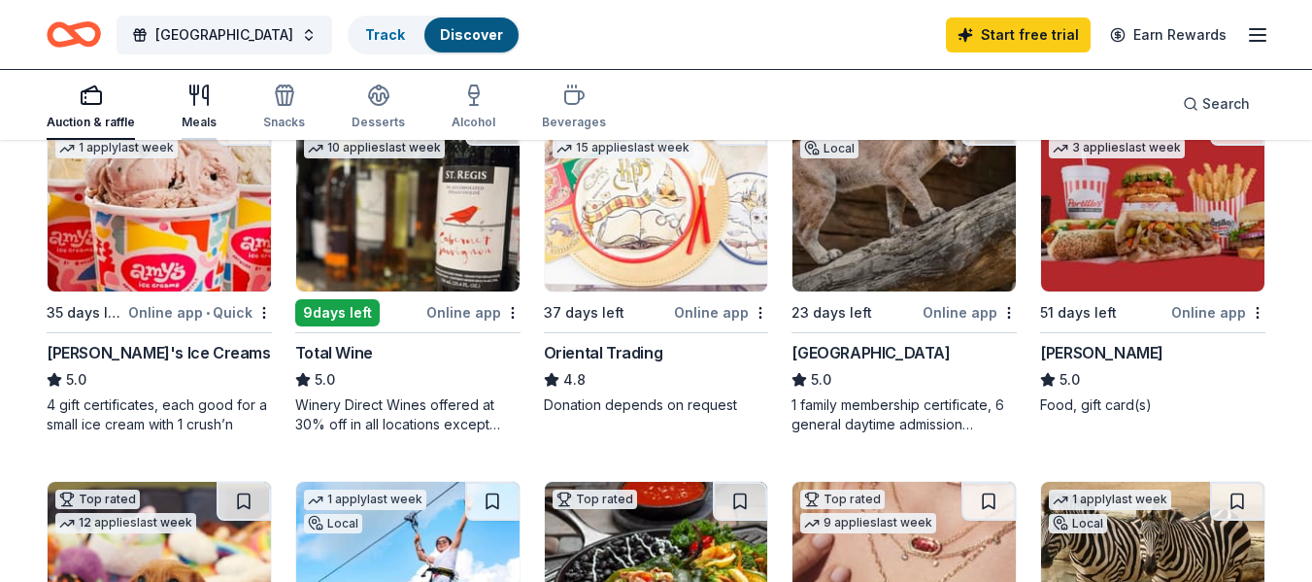
click at [212, 110] on div "Meals" at bounding box center [199, 107] width 35 height 47
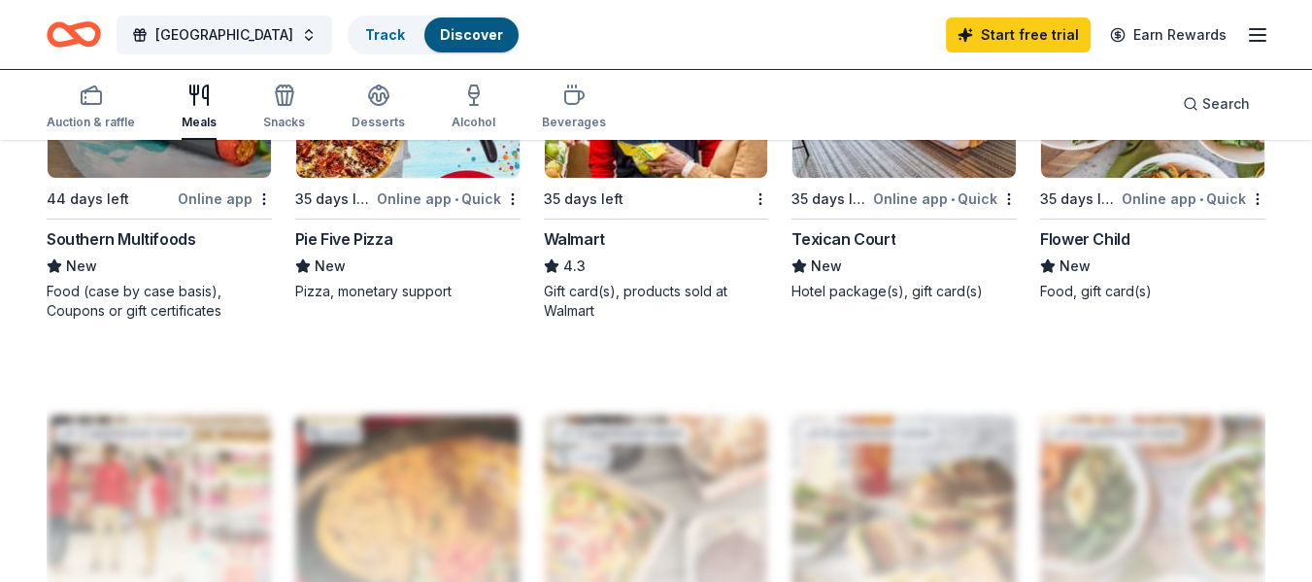
scroll to position [1493, 0]
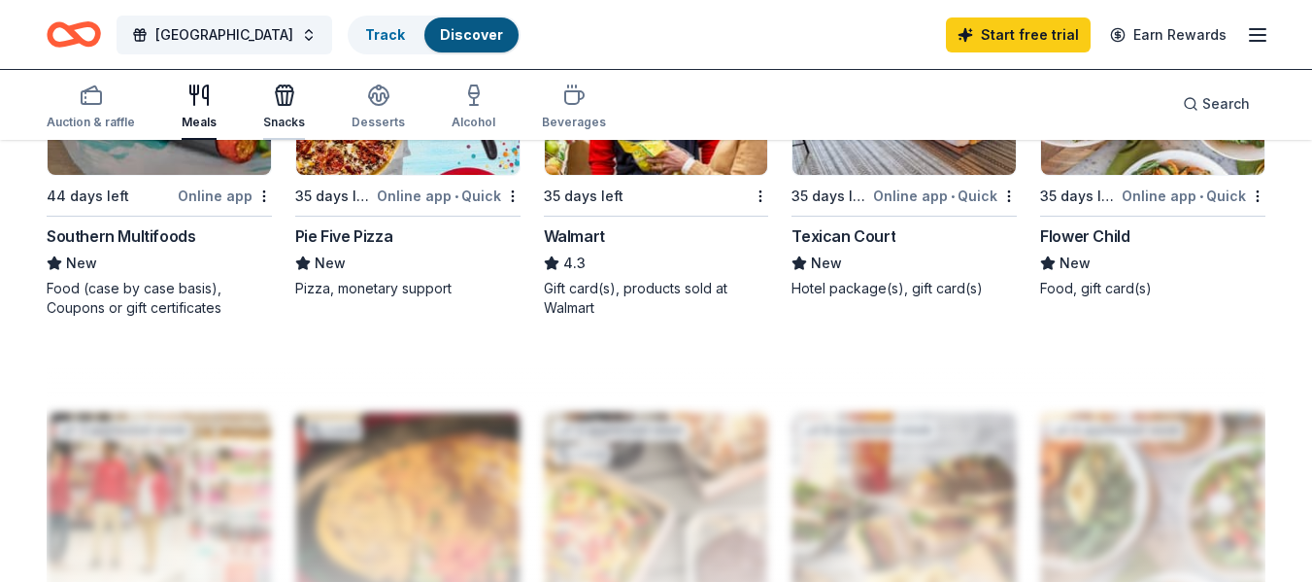
click at [263, 108] on div "Snacks" at bounding box center [284, 107] width 42 height 47
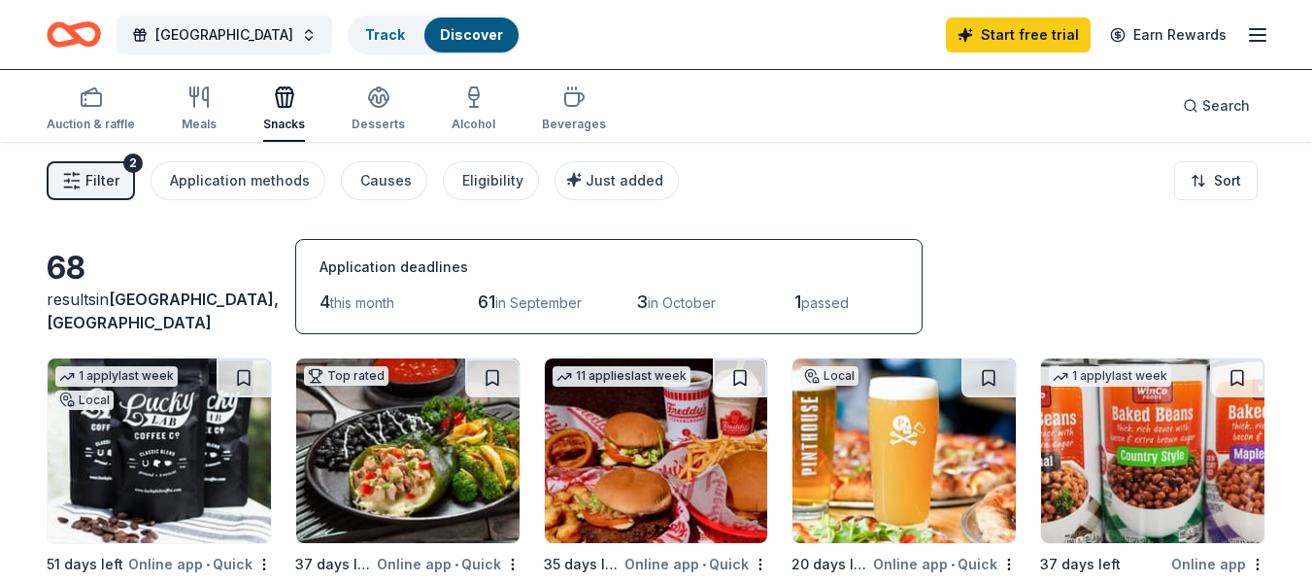
click at [342, 108] on div "Auction & raffle Meals Snacks Desserts Alcohol Beverages" at bounding box center [326, 110] width 559 height 64
click at [76, 183] on icon "button" at bounding box center [71, 180] width 19 height 19
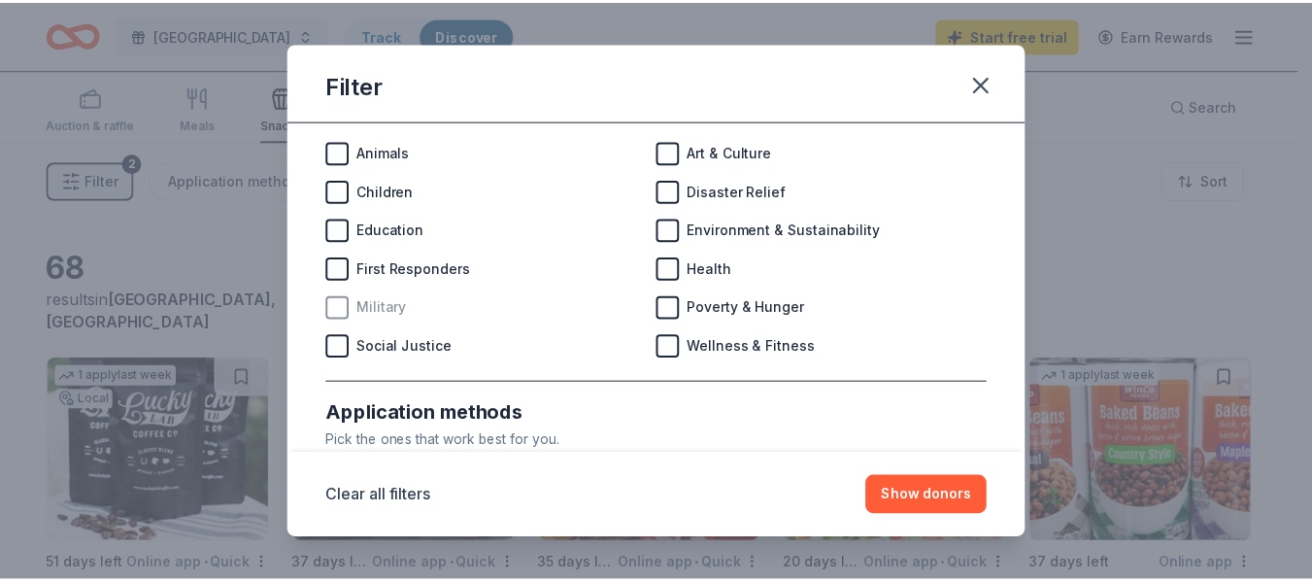
scroll to position [84, 0]
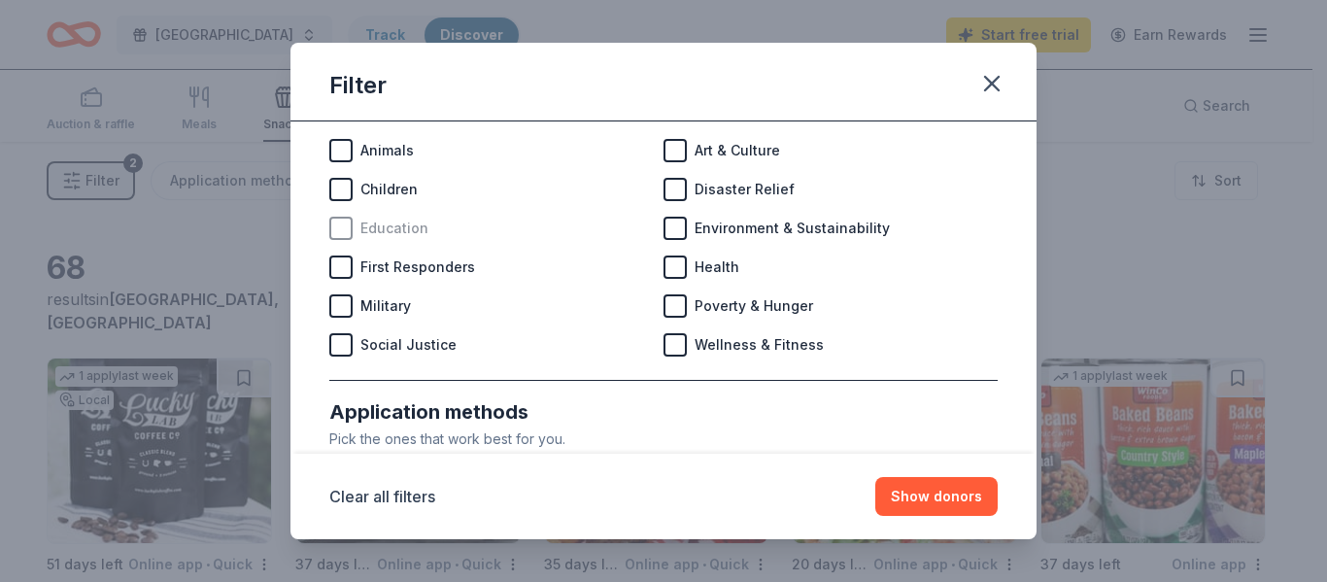
click at [343, 222] on div at bounding box center [340, 228] width 23 height 23
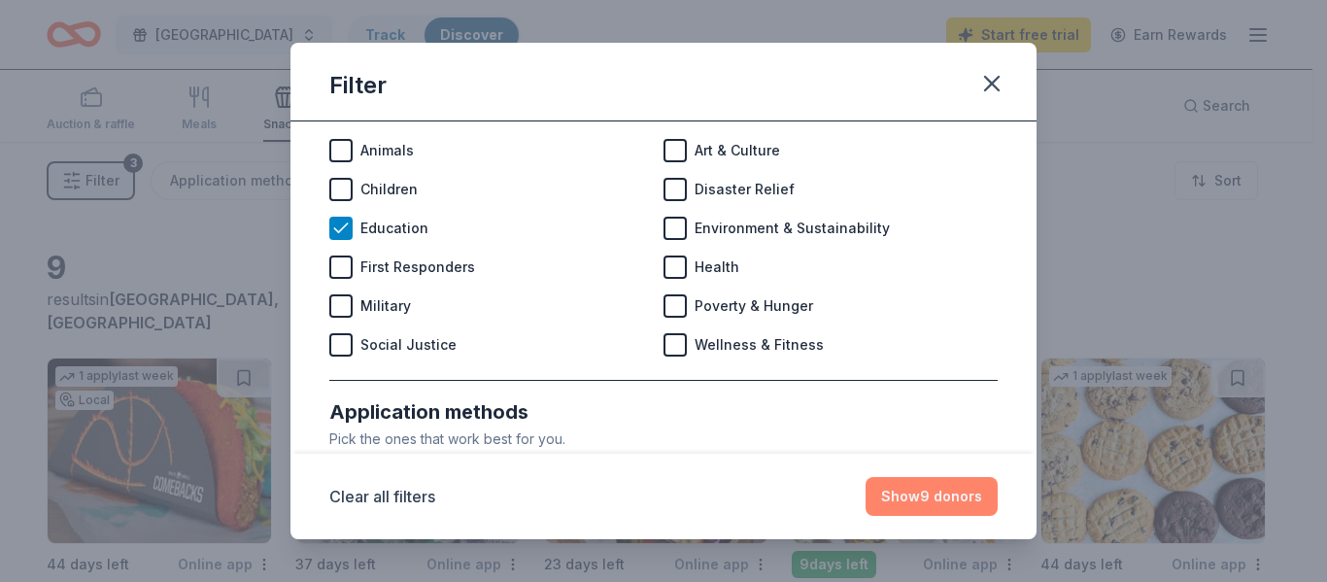
click at [951, 500] on button "Show 9 donors" at bounding box center [931, 496] width 132 height 39
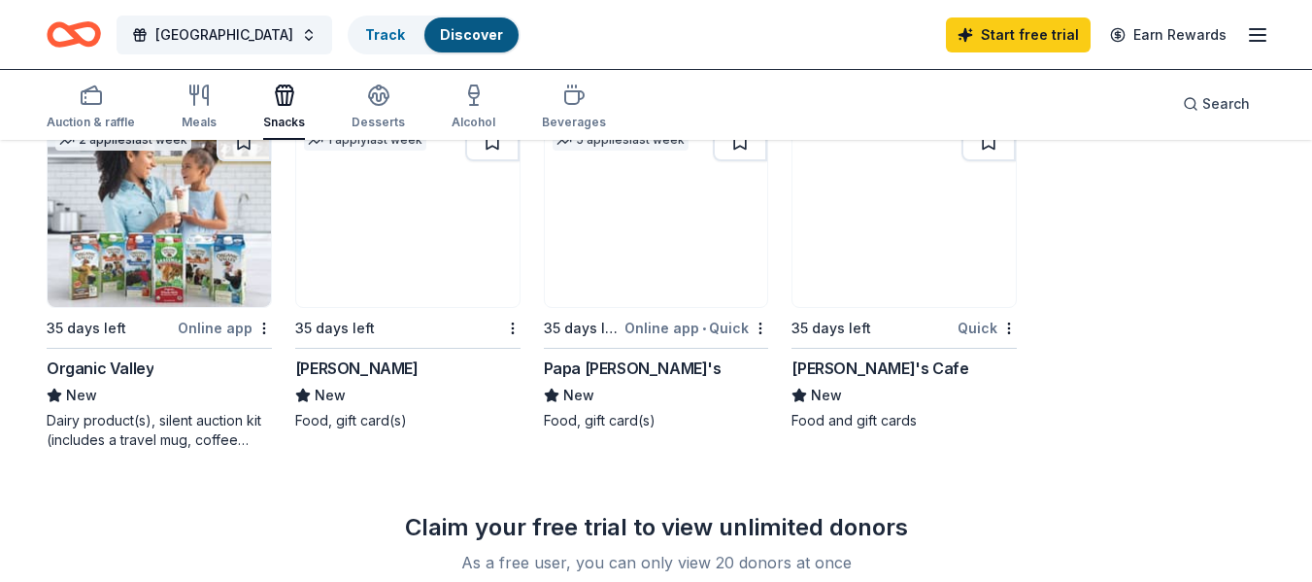
scroll to position [614, 0]
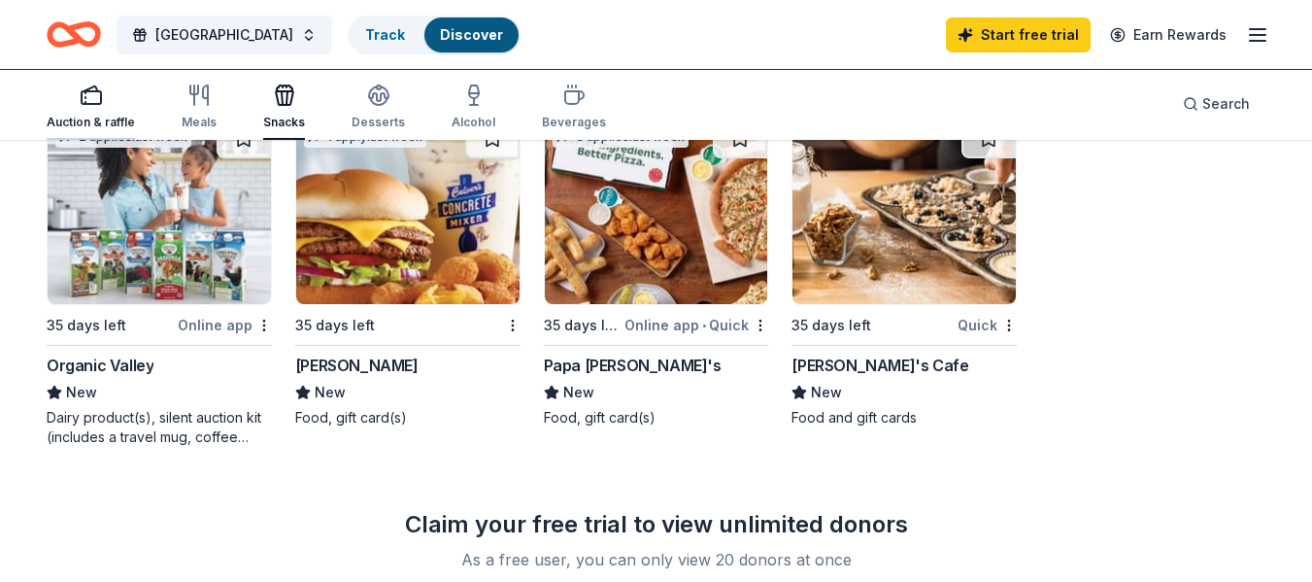
click at [94, 88] on icon "button" at bounding box center [91, 88] width 14 height 5
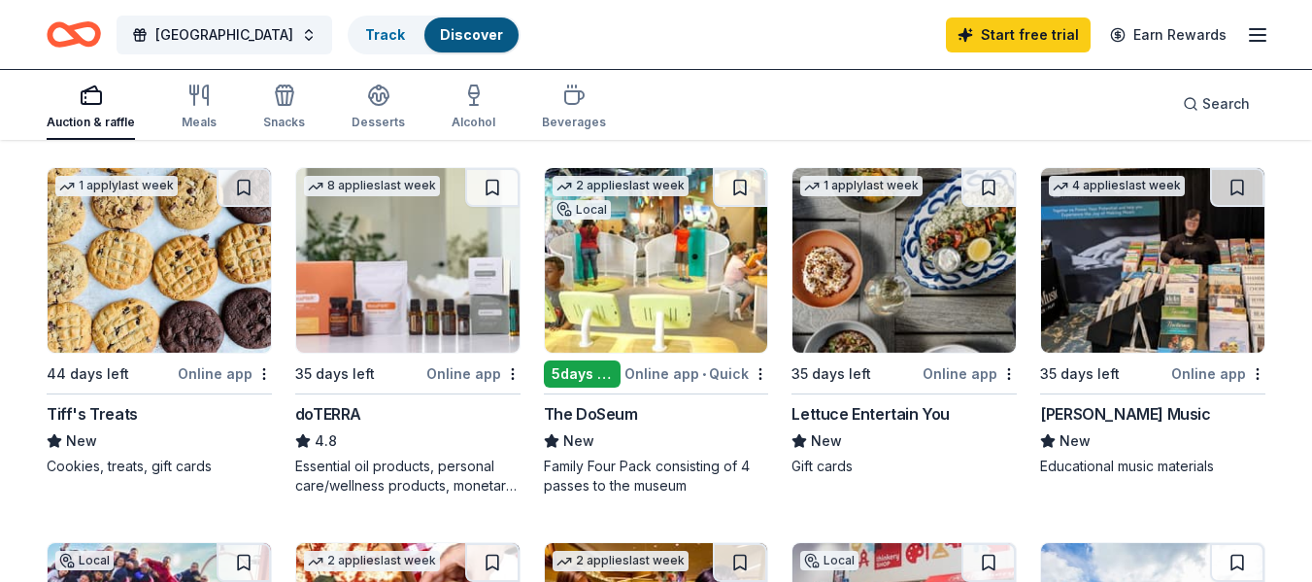
scroll to position [941, 0]
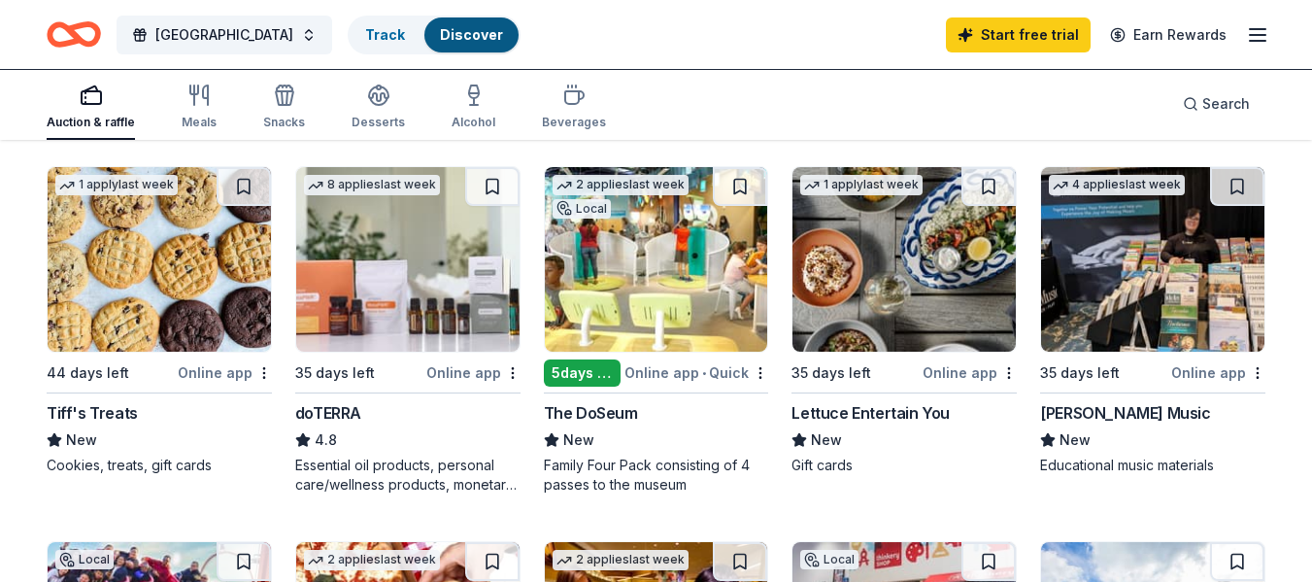
click at [661, 483] on div "Family Four Pack consisting of 4 passes to the museum" at bounding box center [656, 475] width 225 height 39
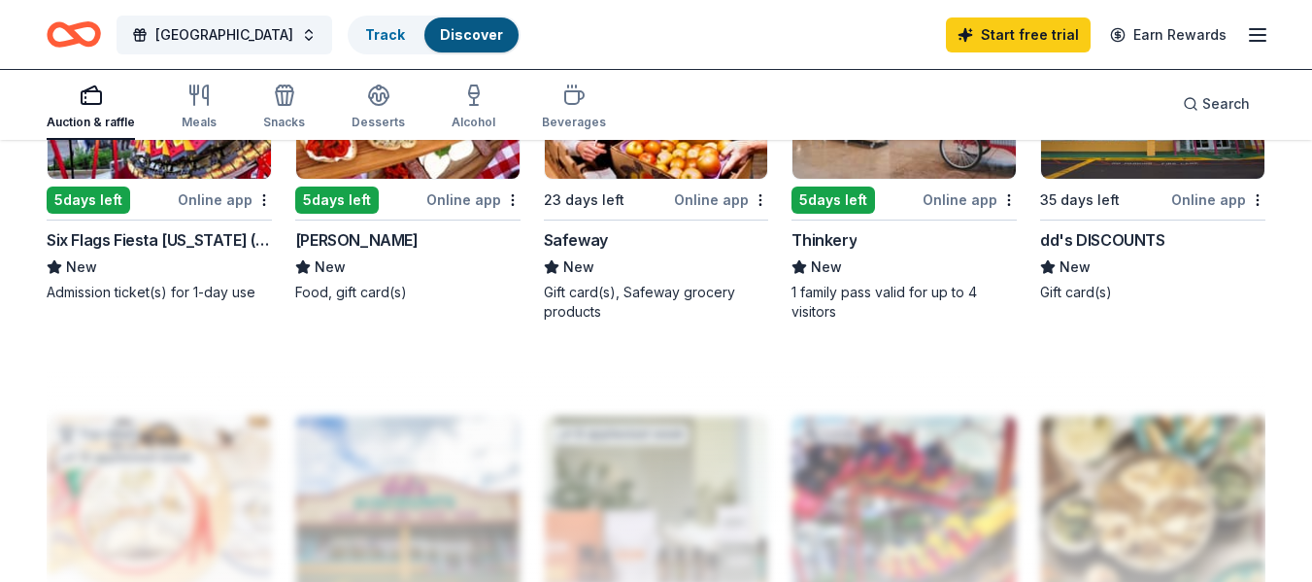
scroll to position [1490, 0]
click at [1108, 247] on div "dd's DISCOUNTS" at bounding box center [1102, 238] width 124 height 23
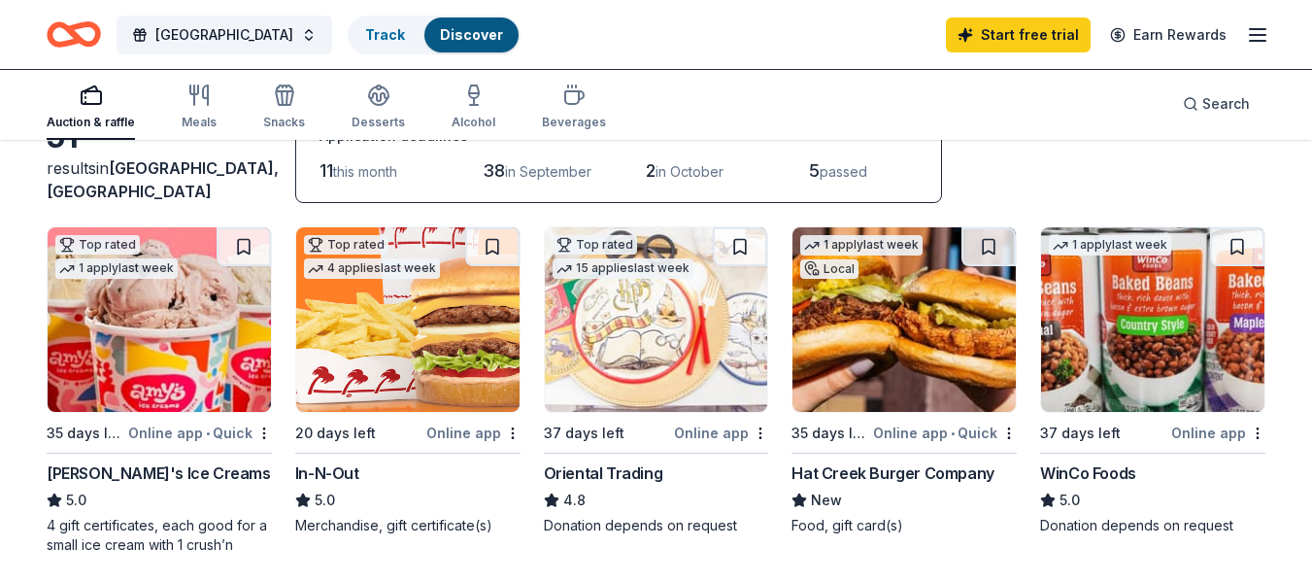
scroll to position [0, 0]
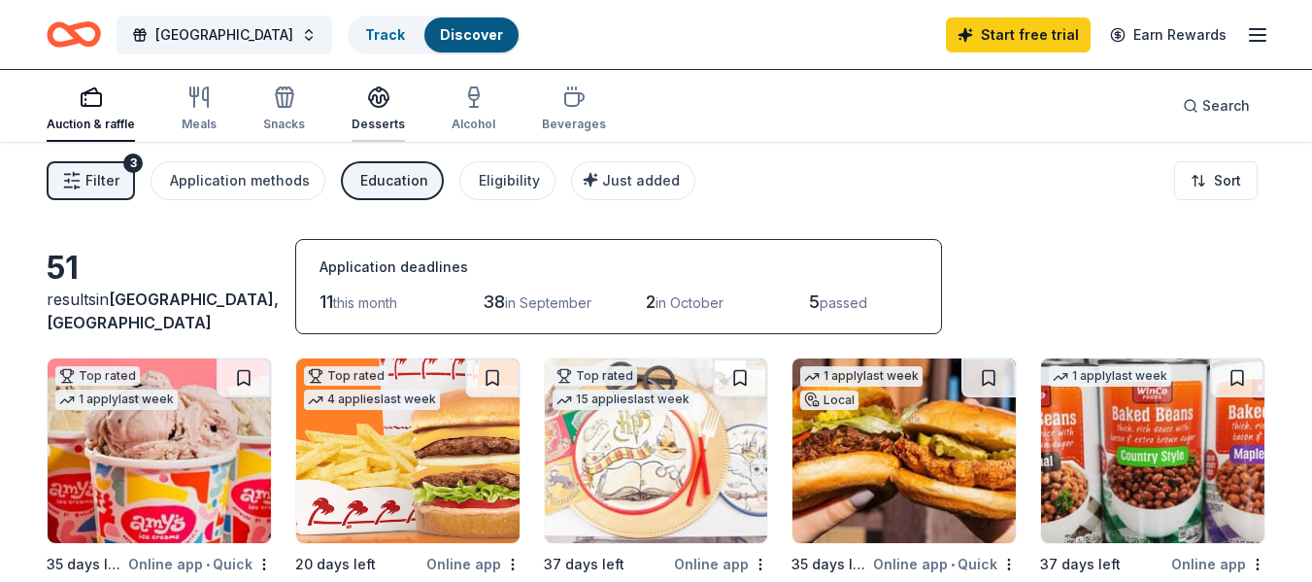
click at [369, 90] on icon "button" at bounding box center [378, 95] width 19 height 15
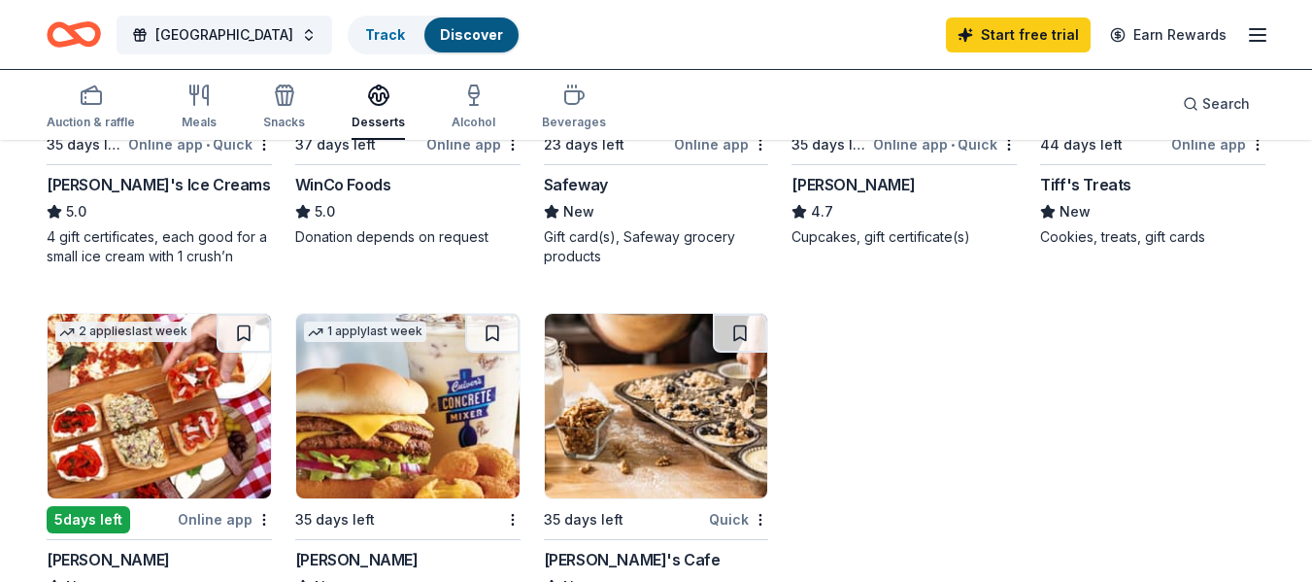
scroll to position [421, 0]
click at [1112, 216] on div "New" at bounding box center [1152, 210] width 225 height 23
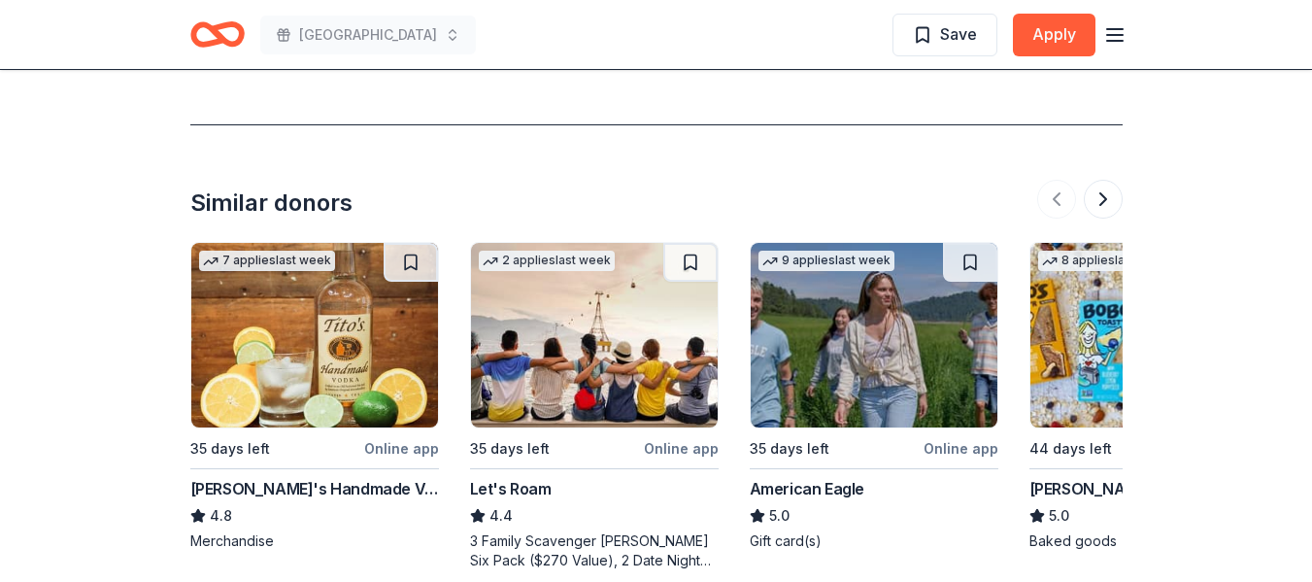
scroll to position [2457, 0]
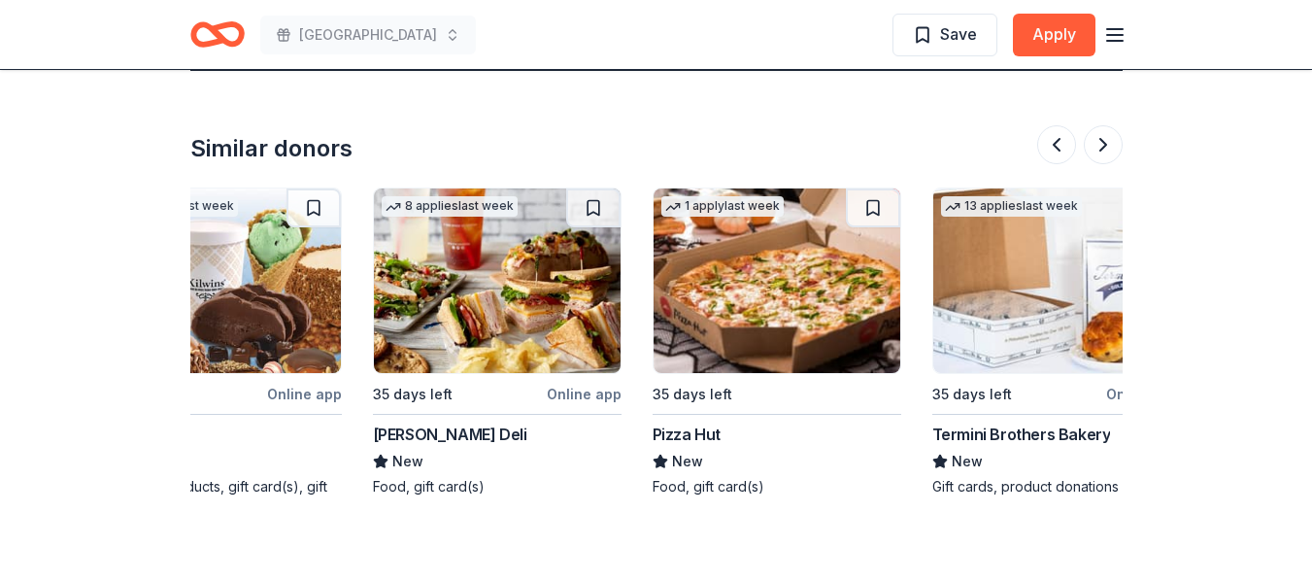
scroll to position [0, 1834]
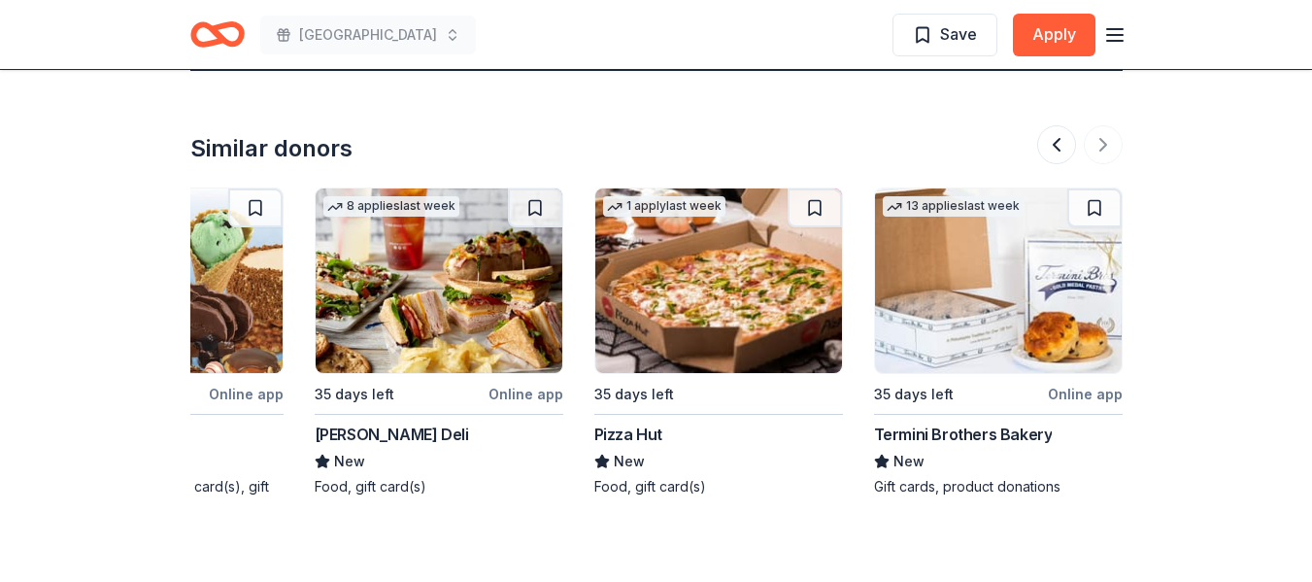
click at [742, 270] on img at bounding box center [718, 280] width 247 height 185
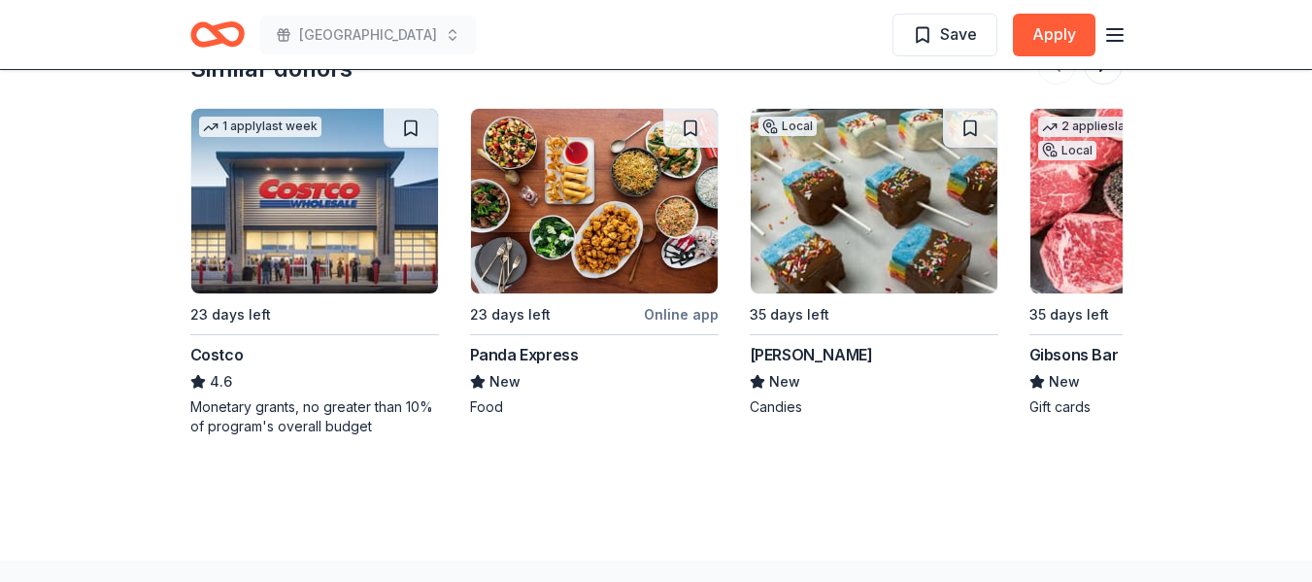
scroll to position [2006, 0]
